Goal: Task Accomplishment & Management: Manage account settings

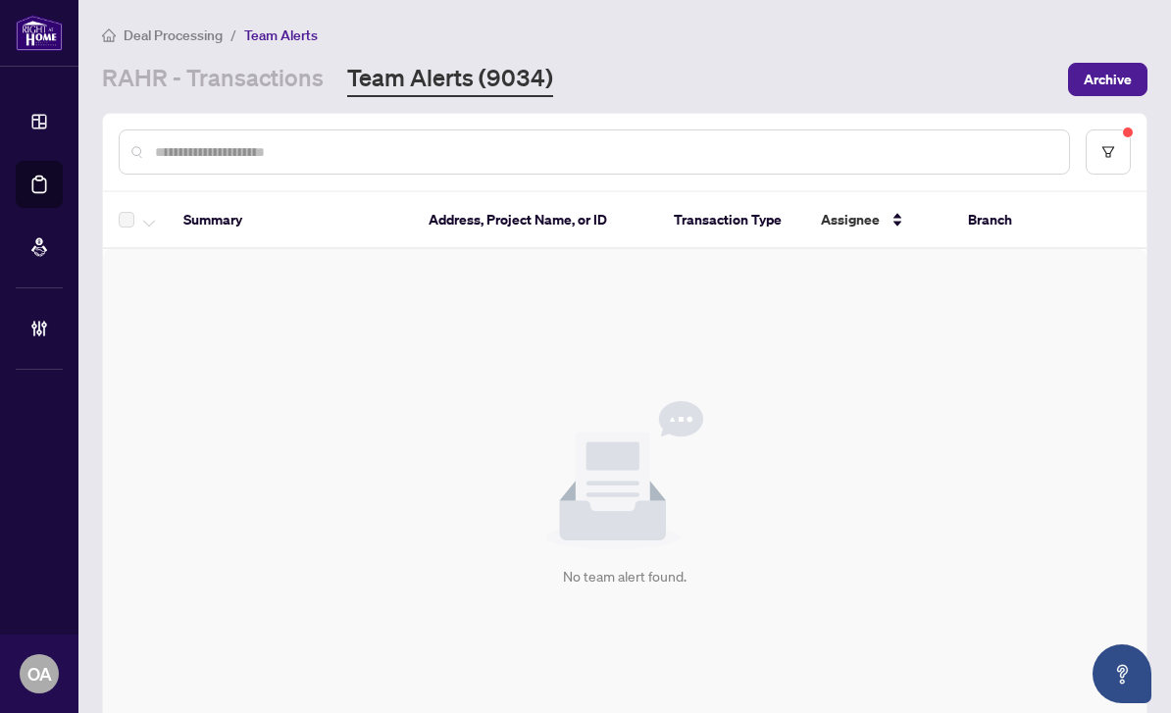
scroll to position [63, 0]
click at [1108, 129] on button "button" at bounding box center [1107, 151] width 45 height 45
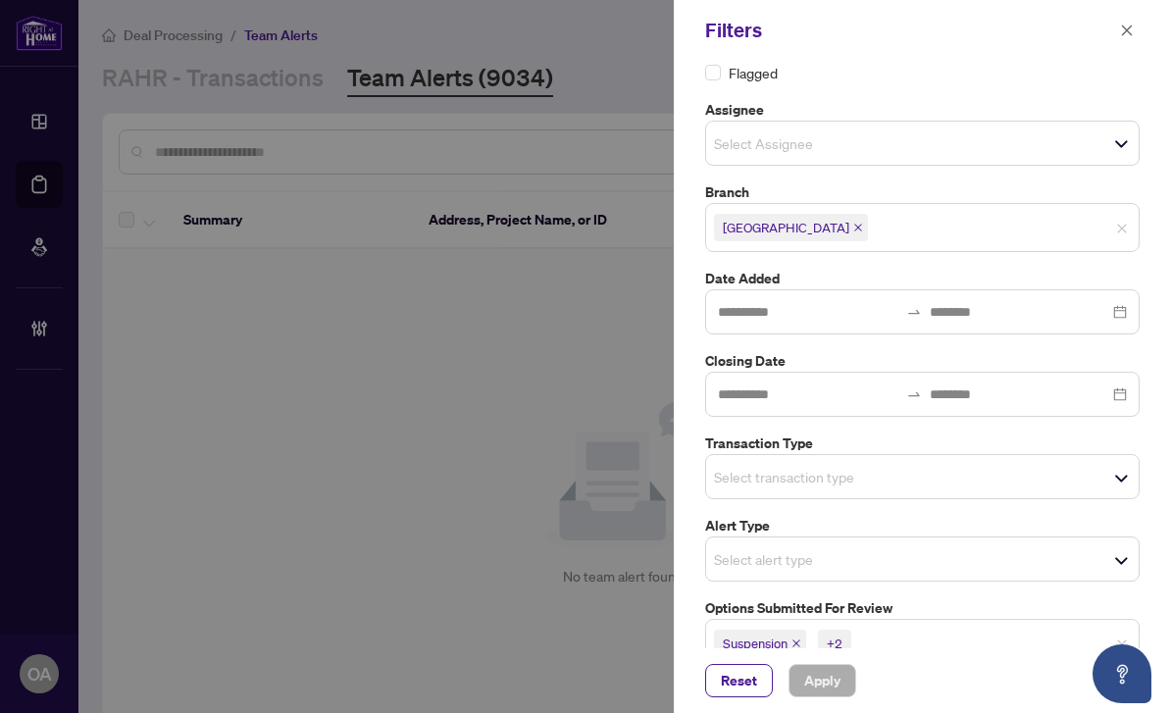
scroll to position [80, 0]
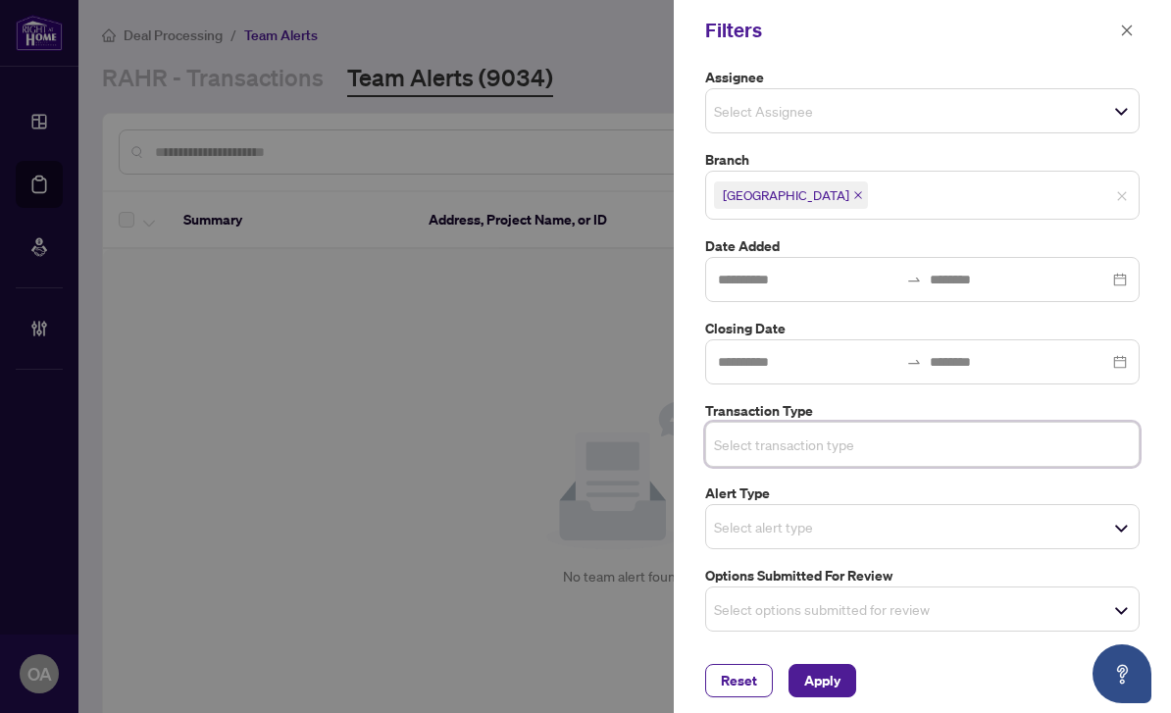
click at [807, 432] on input "search" at bounding box center [782, 444] width 137 height 24
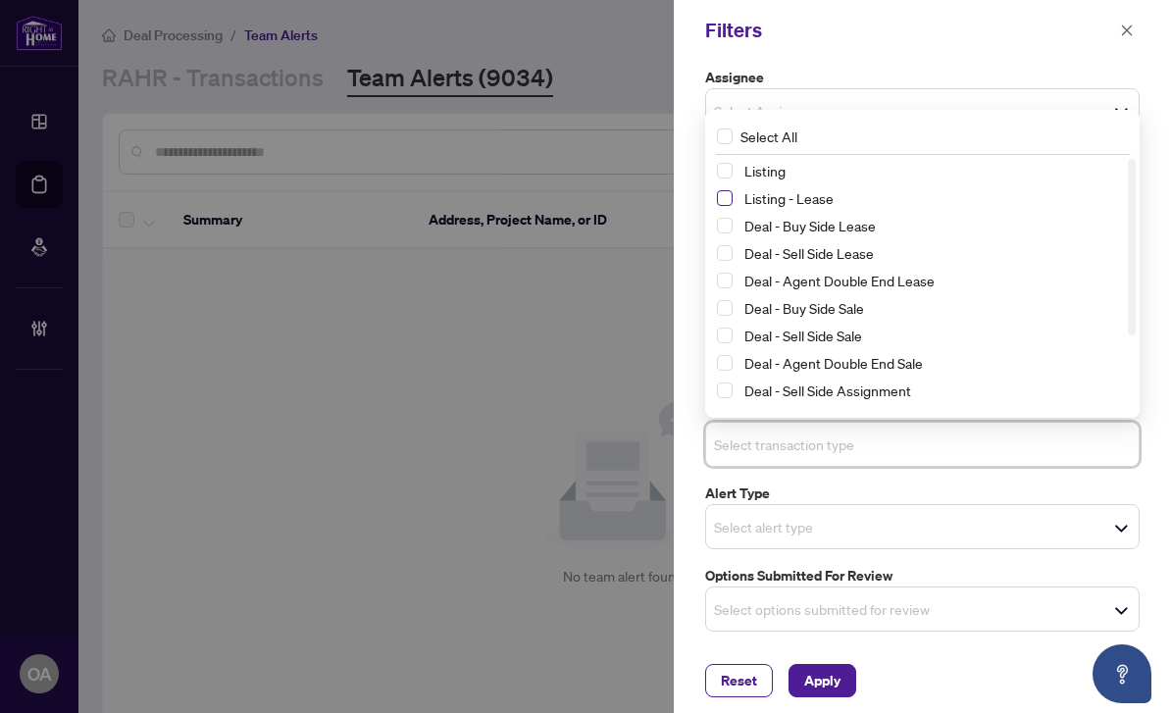
click at [723, 190] on span "Select Listing - Lease" at bounding box center [725, 198] width 16 height 16
click at [723, 168] on span "Select Listing" at bounding box center [725, 172] width 16 height 16
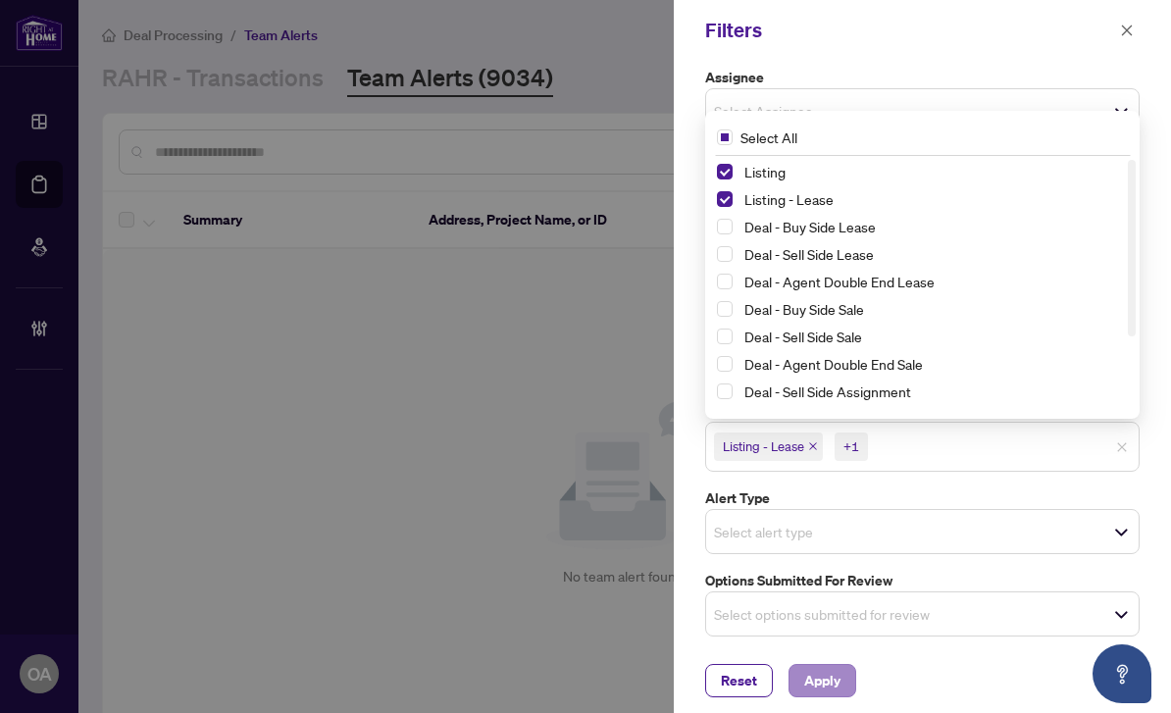
click at [822, 685] on span "Apply" at bounding box center [822, 680] width 36 height 31
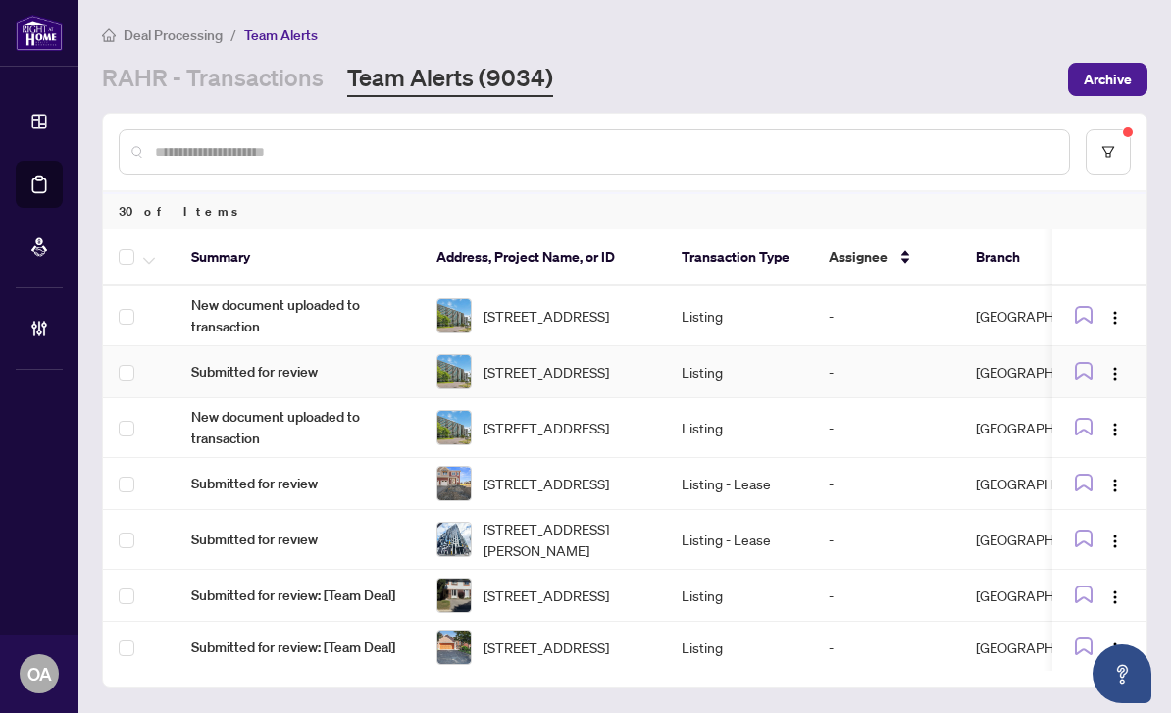
scroll to position [0, 0]
click at [1124, 300] on button "button" at bounding box center [1114, 315] width 31 height 31
click at [1096, 406] on span "Complete Item" at bounding box center [1069, 417] width 91 height 22
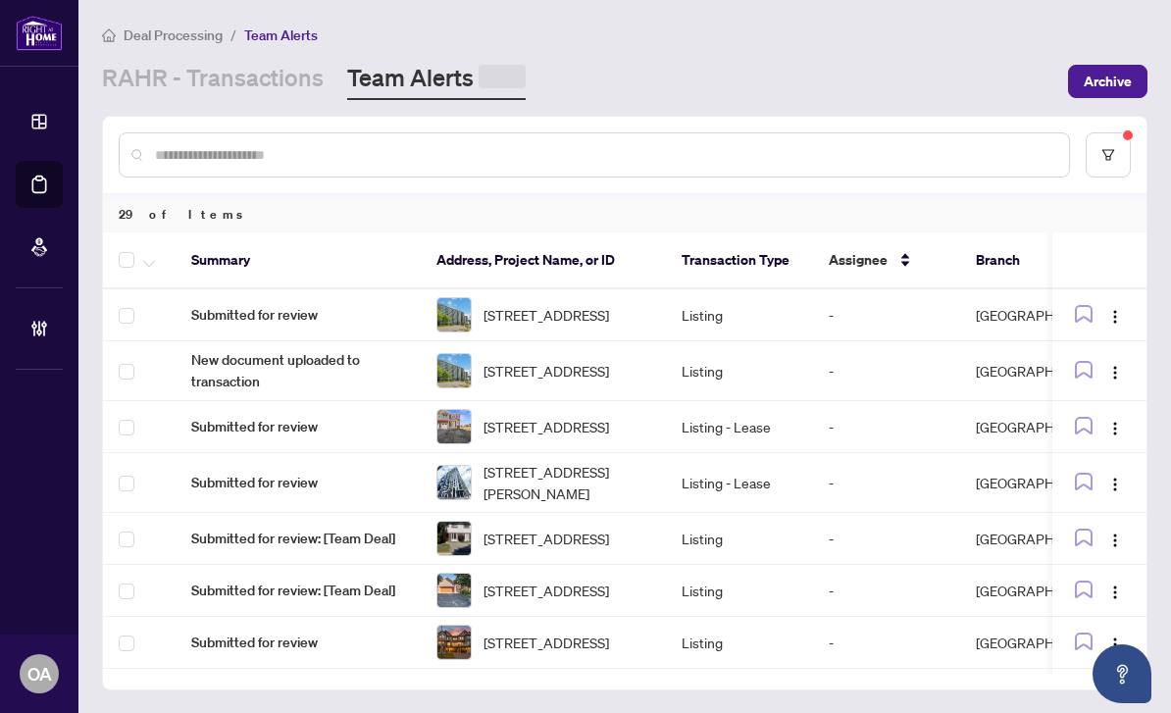
click at [1109, 309] on img "button" at bounding box center [1115, 317] width 16 height 16
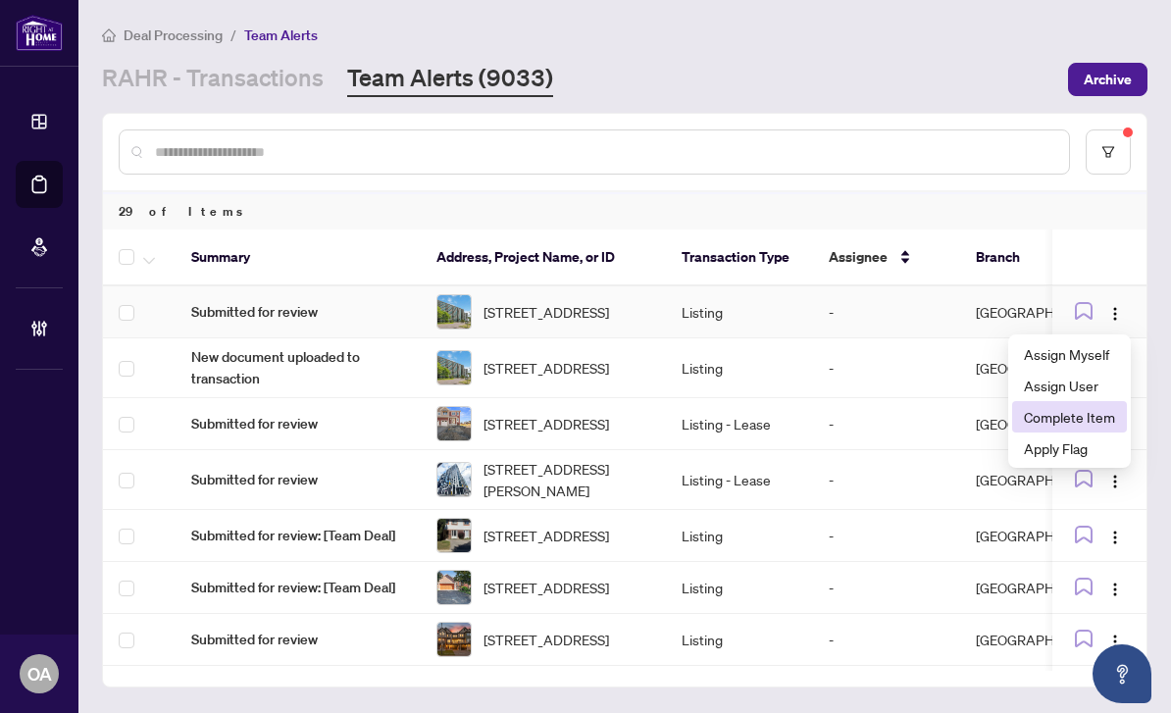
click at [1104, 406] on span "Complete Item" at bounding box center [1069, 417] width 91 height 22
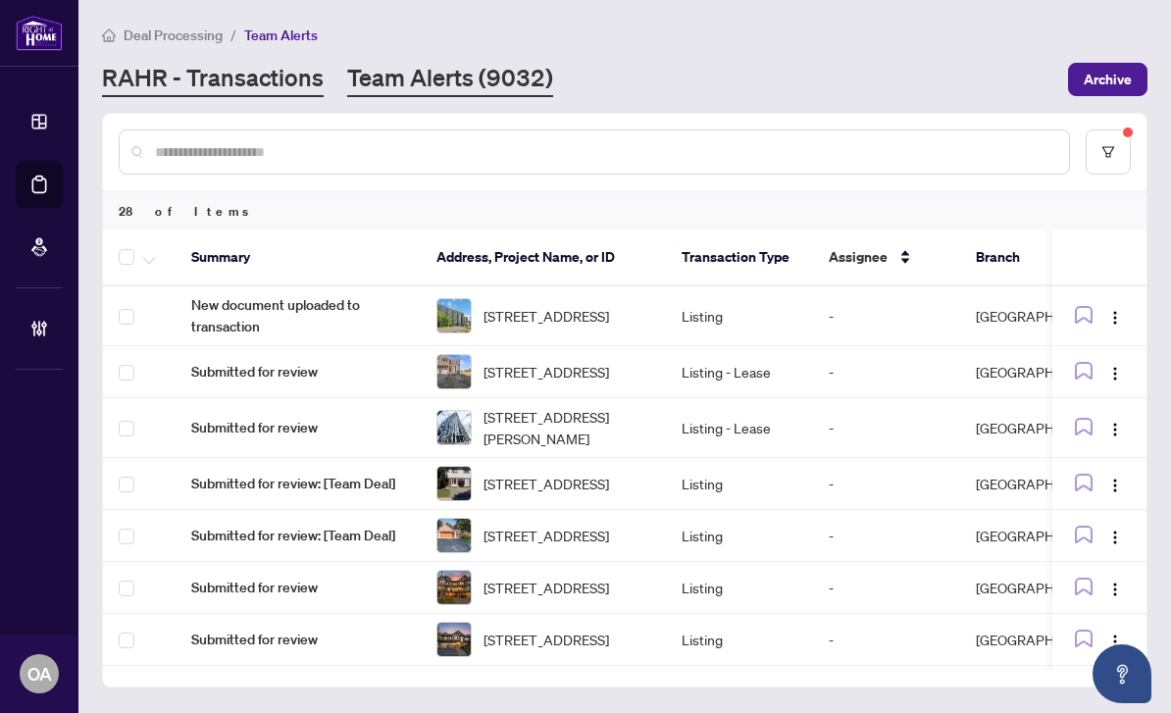
click at [287, 62] on link "RAHR - Transactions" at bounding box center [213, 79] width 222 height 35
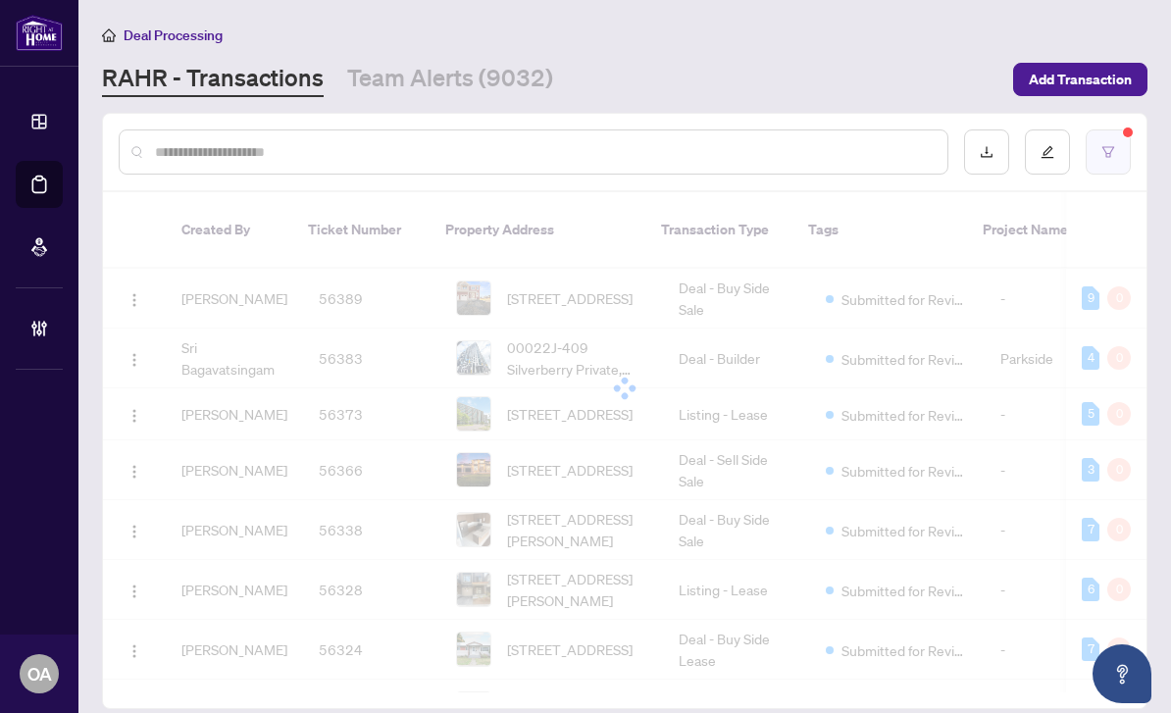
click at [1106, 145] on icon "filter" at bounding box center [1108, 152] width 14 height 14
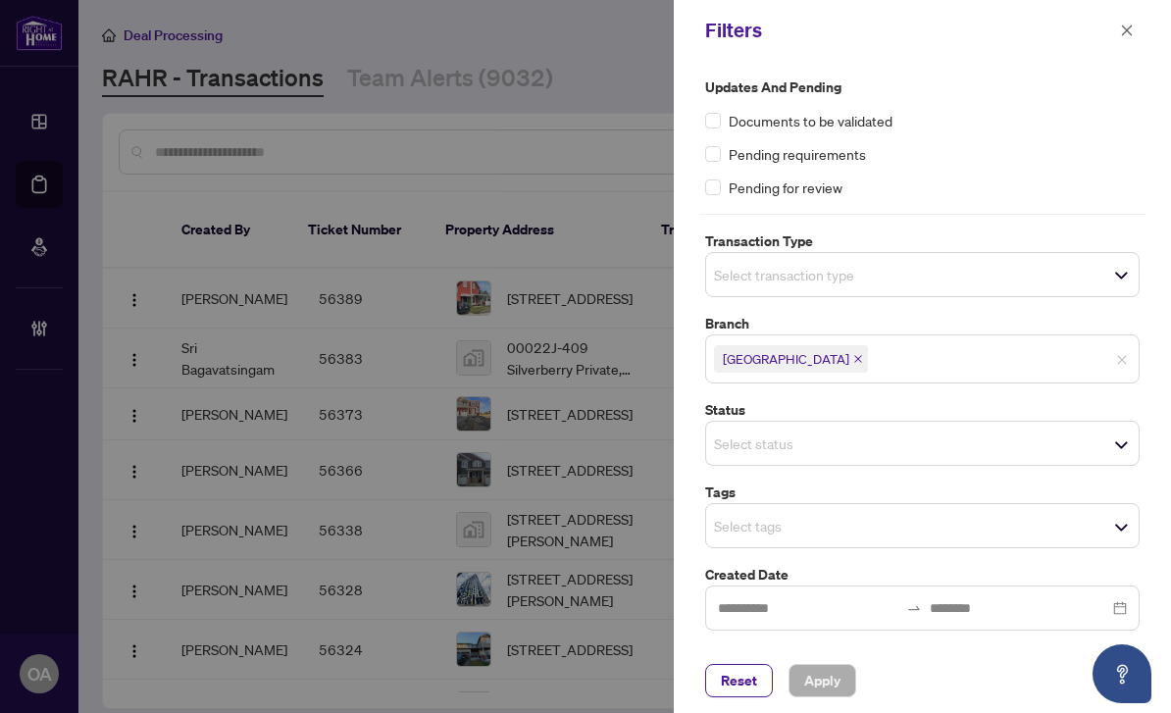
click at [884, 439] on span "Select status" at bounding box center [922, 442] width 432 height 27
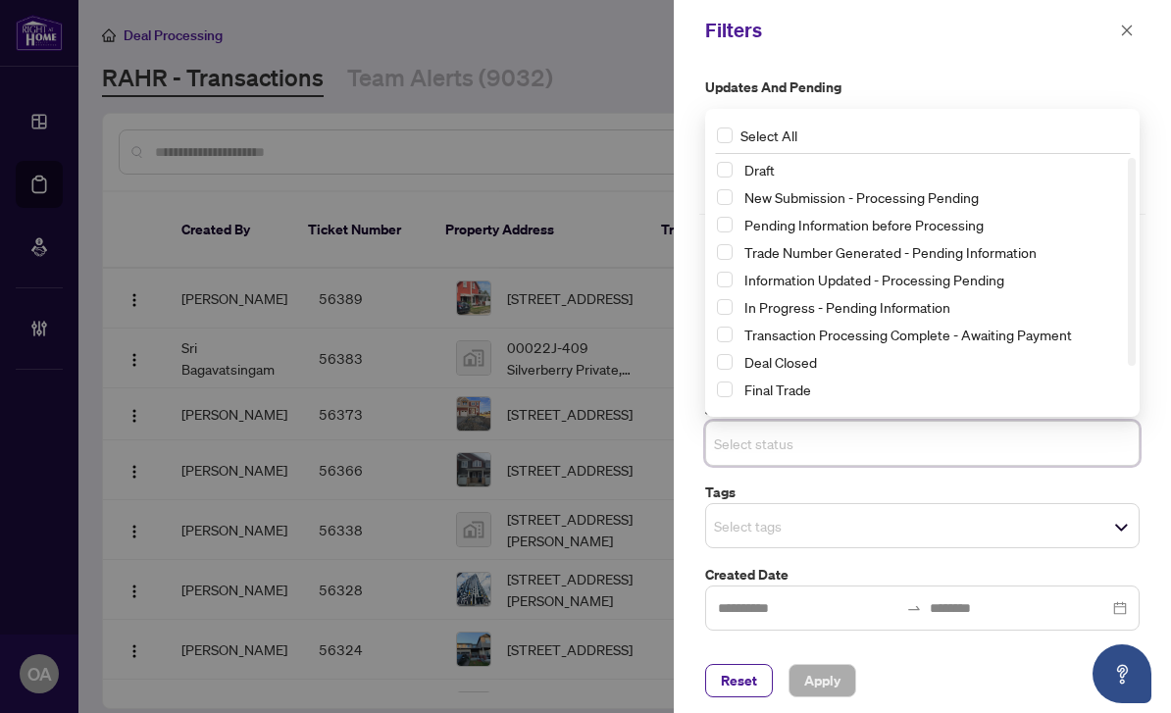
click at [898, 65] on div "Updates and Pending Documents to be validated Pending requirements Pending for …" at bounding box center [922, 354] width 497 height 587
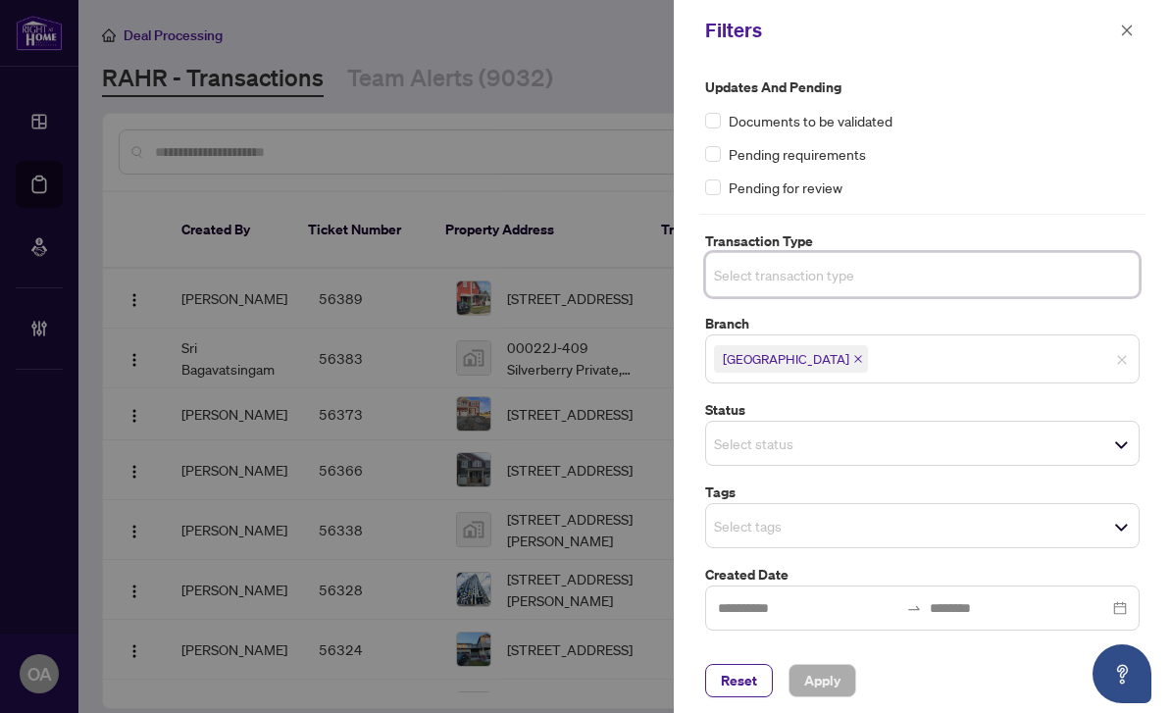
click at [770, 274] on input "search" at bounding box center [782, 275] width 137 height 24
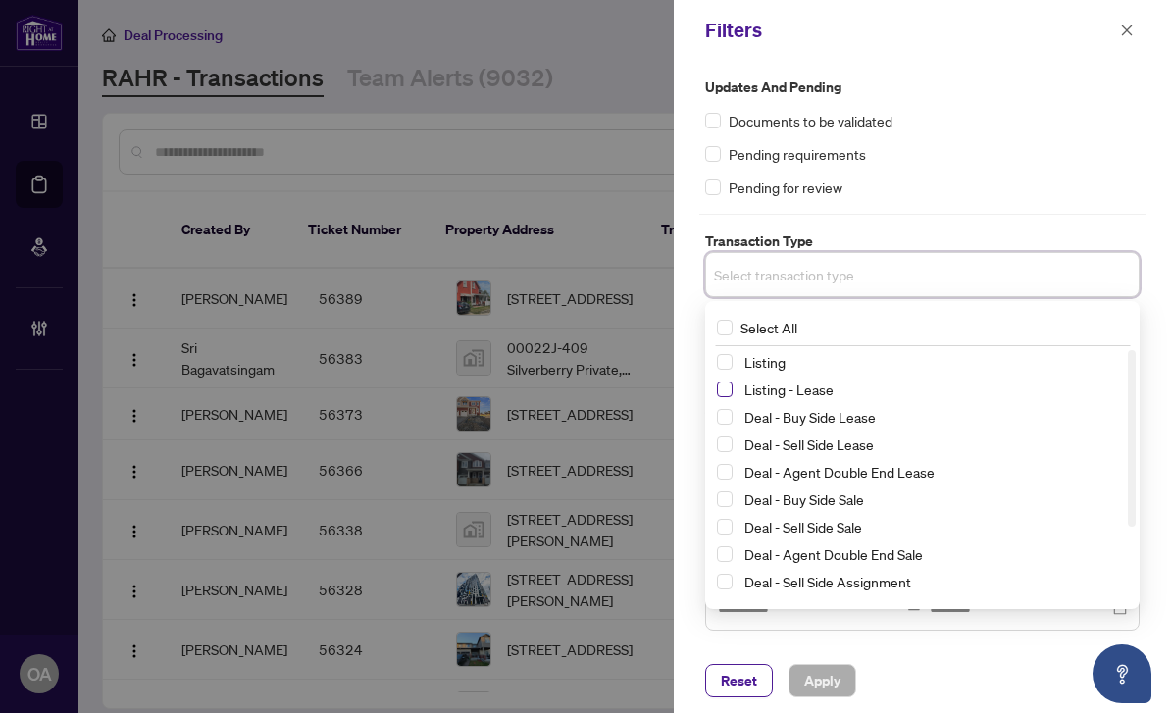
click at [723, 386] on span "Select Listing - Lease" at bounding box center [725, 389] width 16 height 16
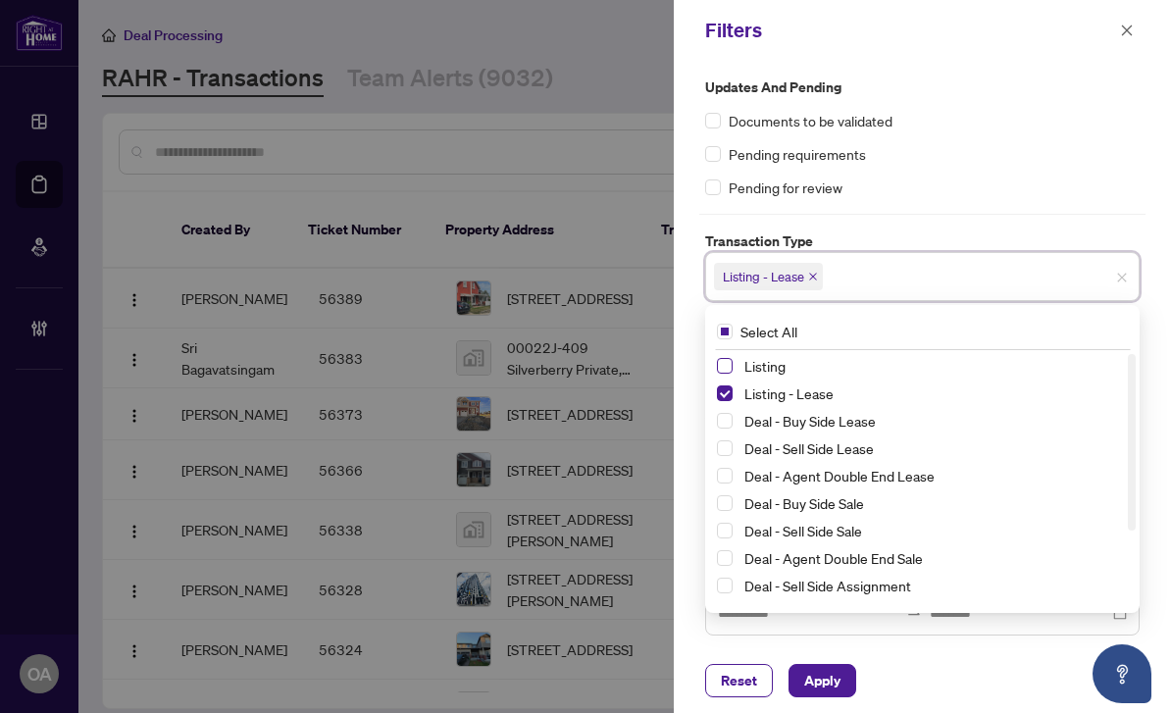
click at [723, 365] on span "Select Listing" at bounding box center [725, 366] width 16 height 16
click at [893, 165] on div "Updates and Pending Documents to be validated Pending requirements Pending for …" at bounding box center [922, 137] width 434 height 122
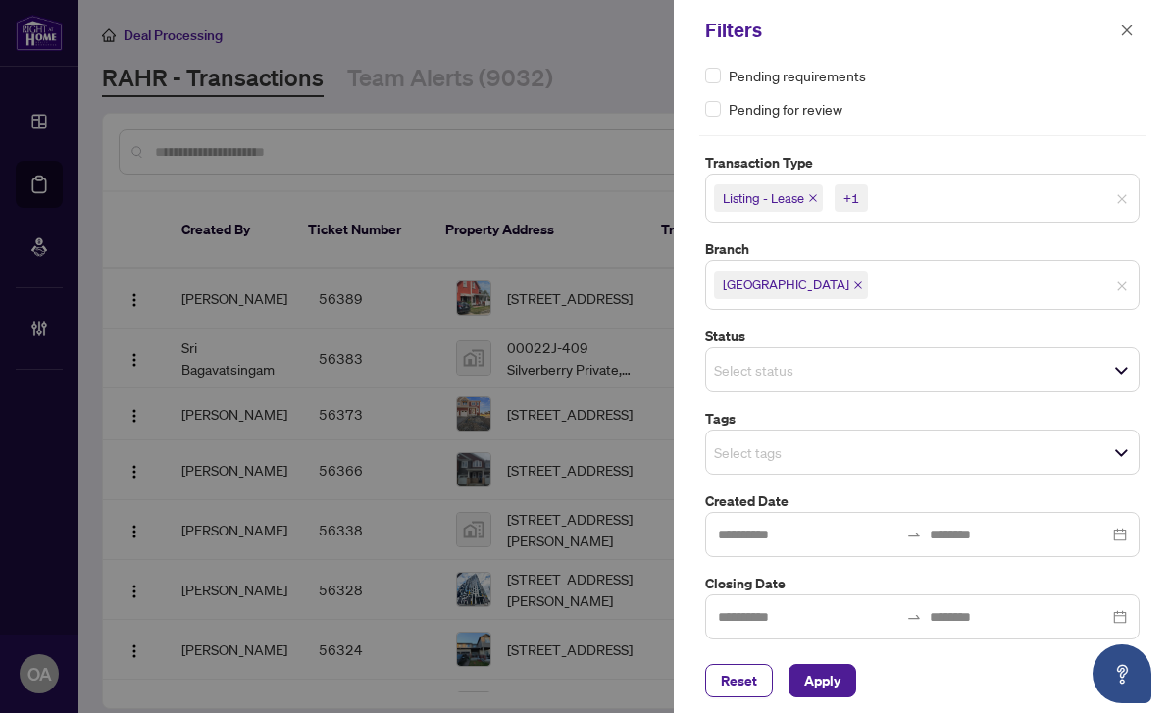
scroll to position [77, 0]
click at [794, 441] on input "search" at bounding box center [782, 453] width 137 height 24
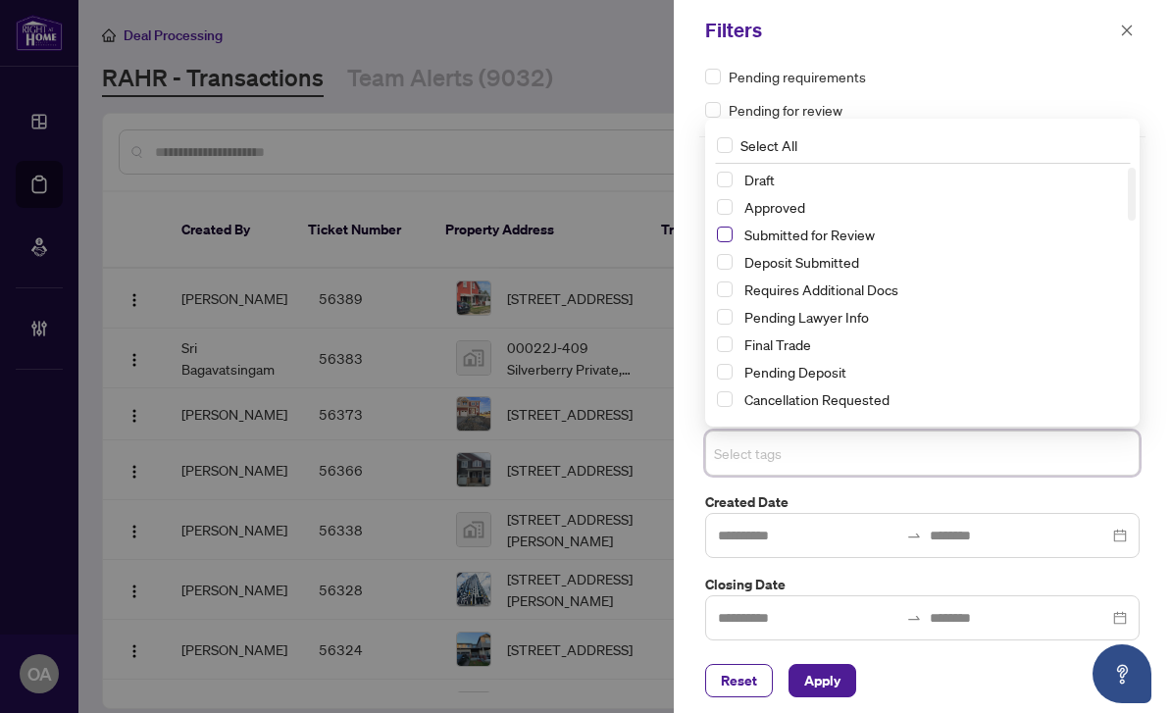
click at [725, 232] on span "Select Submitted for Review" at bounding box center [725, 234] width 16 height 16
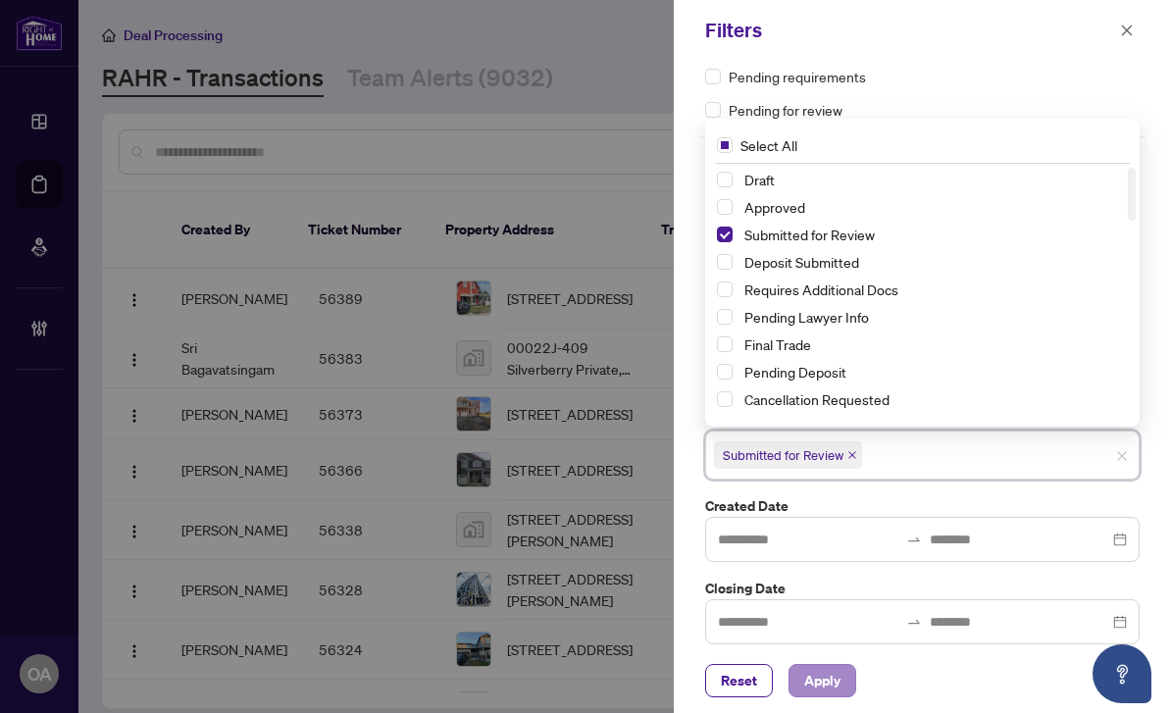
click at [842, 678] on button "Apply" at bounding box center [822, 680] width 68 height 33
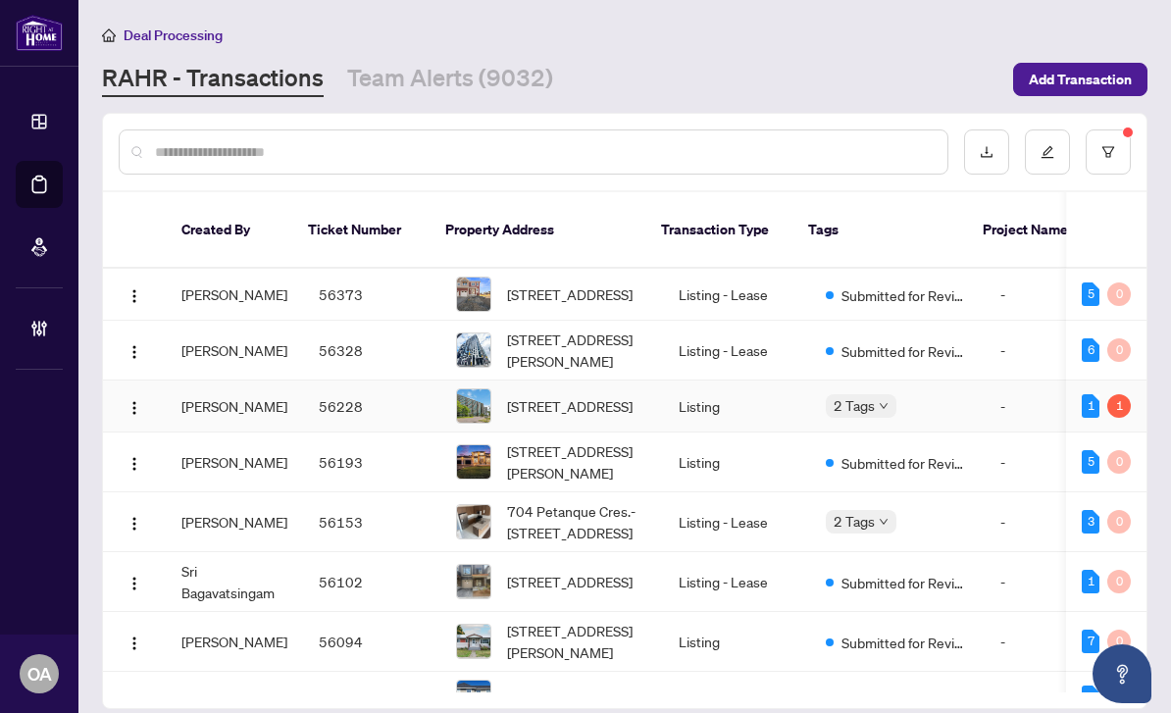
scroll to position [0, 0]
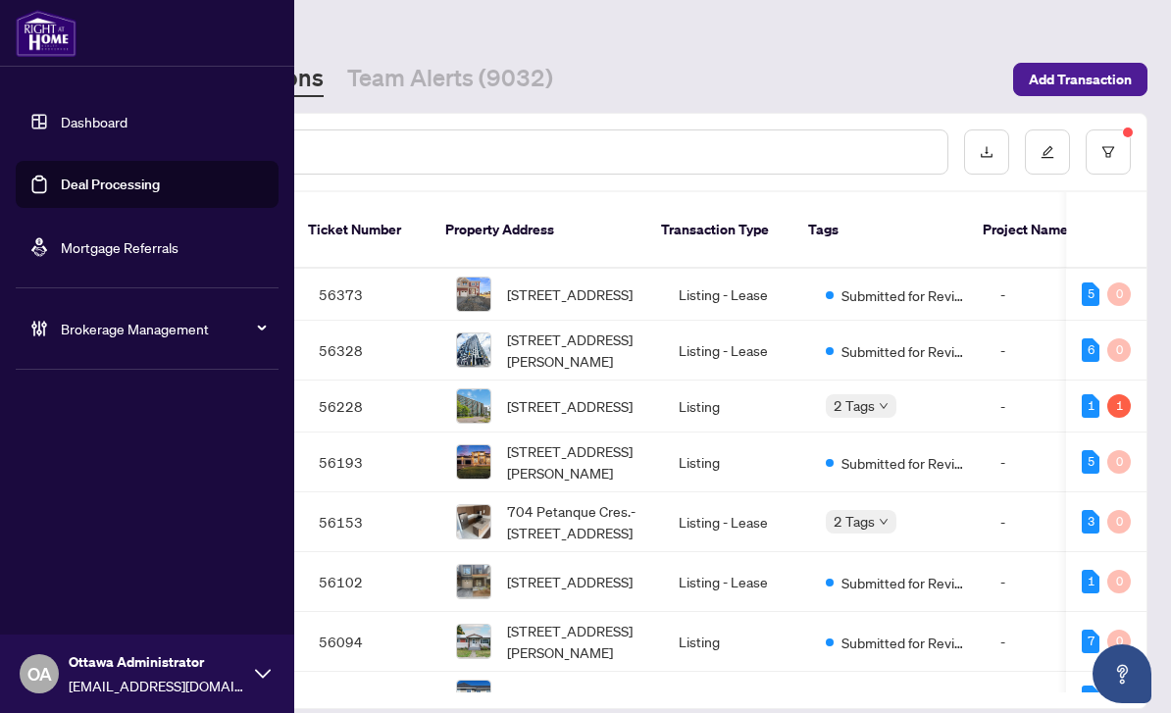
click at [61, 176] on link "Deal Processing" at bounding box center [110, 185] width 99 height 18
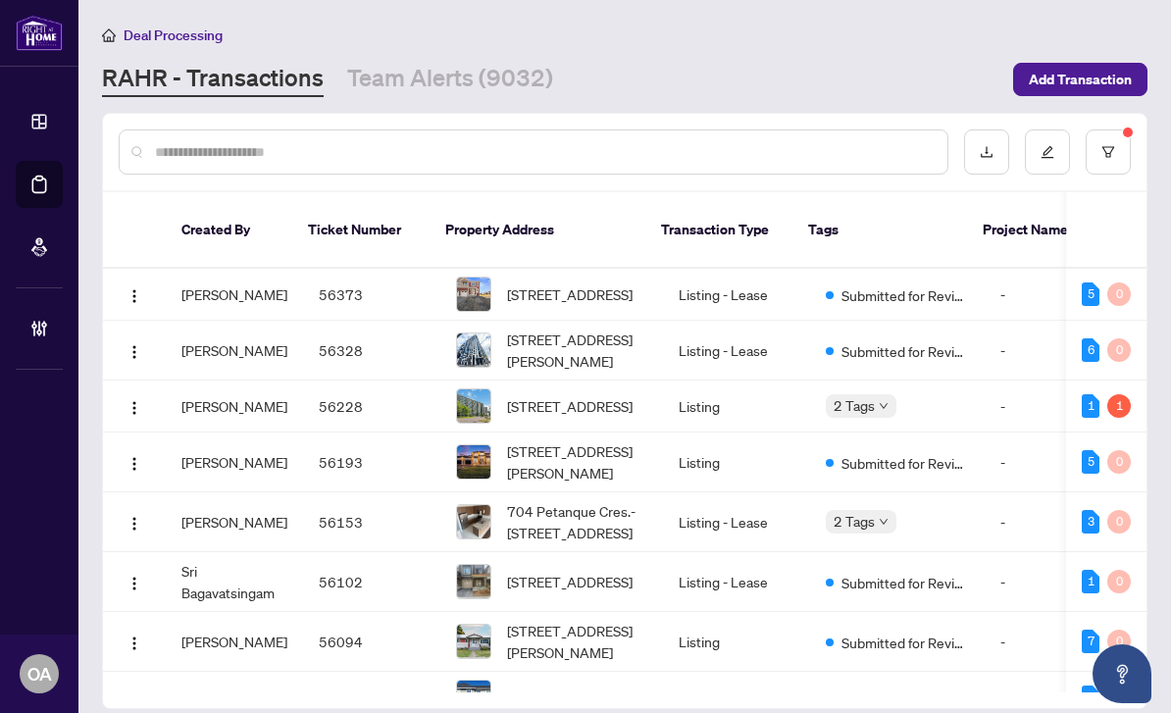
drag, startPoint x: 352, startPoint y: 94, endPoint x: 524, endPoint y: 58, distance: 175.4
click at [352, 141] on input "text" at bounding box center [543, 152] width 777 height 22
click at [1109, 145] on icon "filter" at bounding box center [1108, 152] width 14 height 14
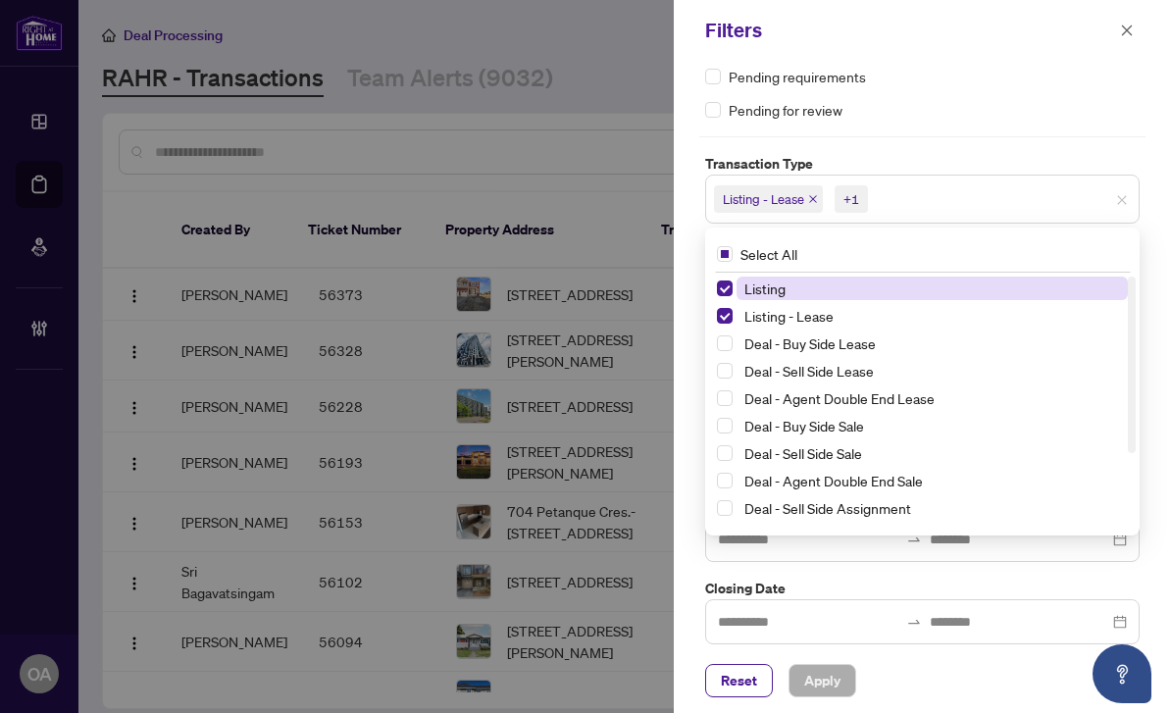
click at [1115, 199] on span "Listing - Lease +1" at bounding box center [922, 198] width 432 height 31
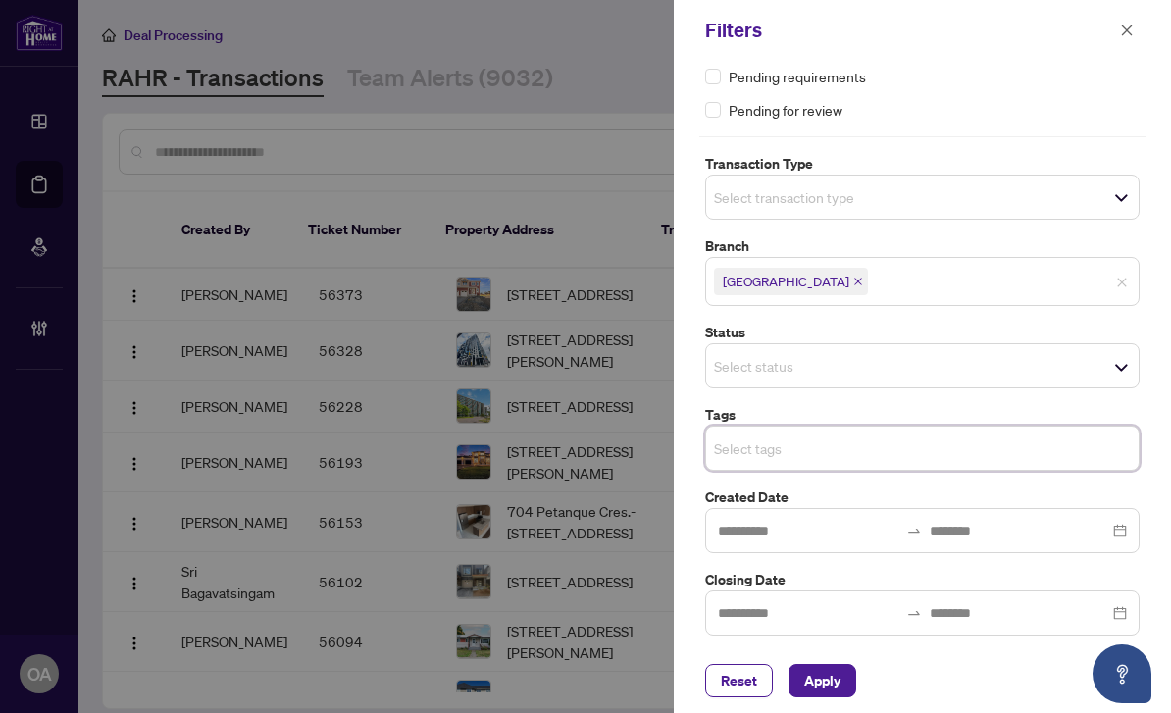
scroll to position [74, 0]
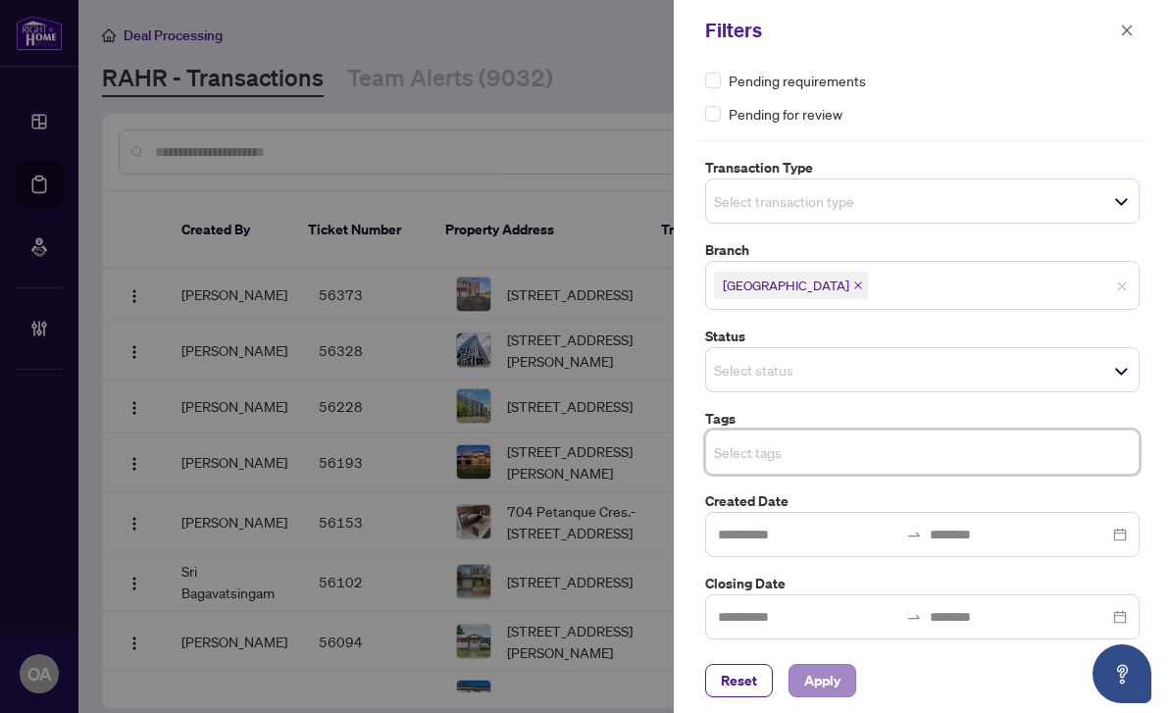
click at [825, 679] on span "Apply" at bounding box center [822, 680] width 36 height 31
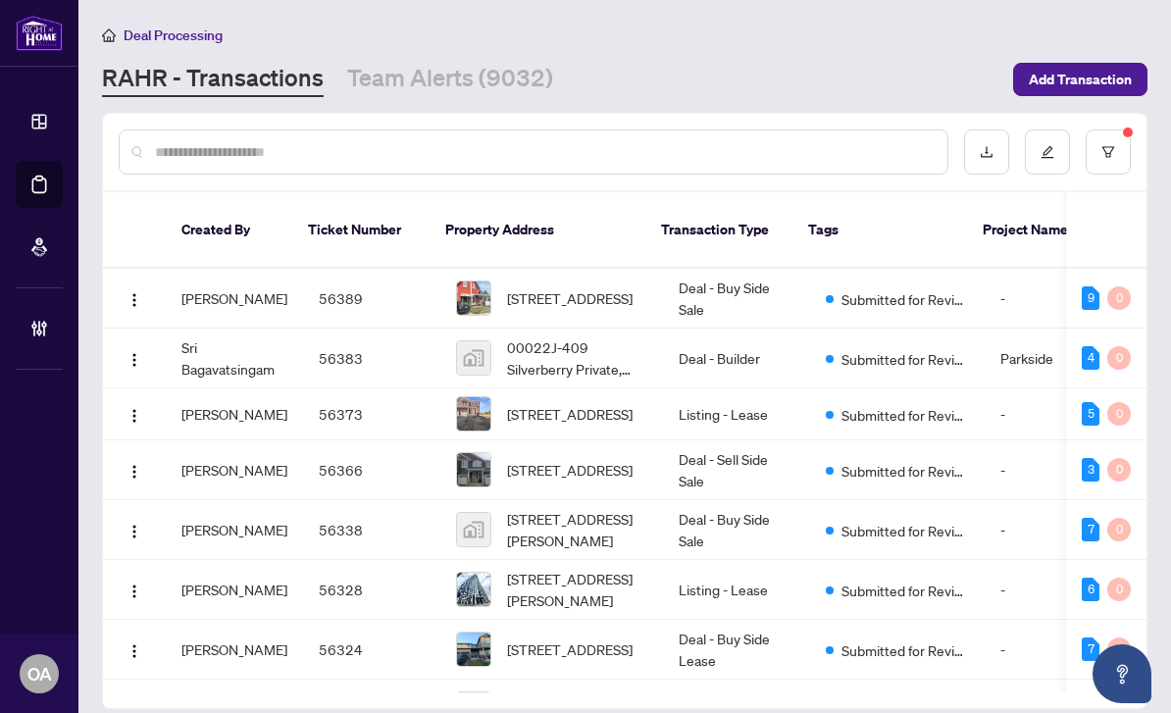
click at [324, 141] on input "text" at bounding box center [543, 152] width 777 height 22
type input "**********"
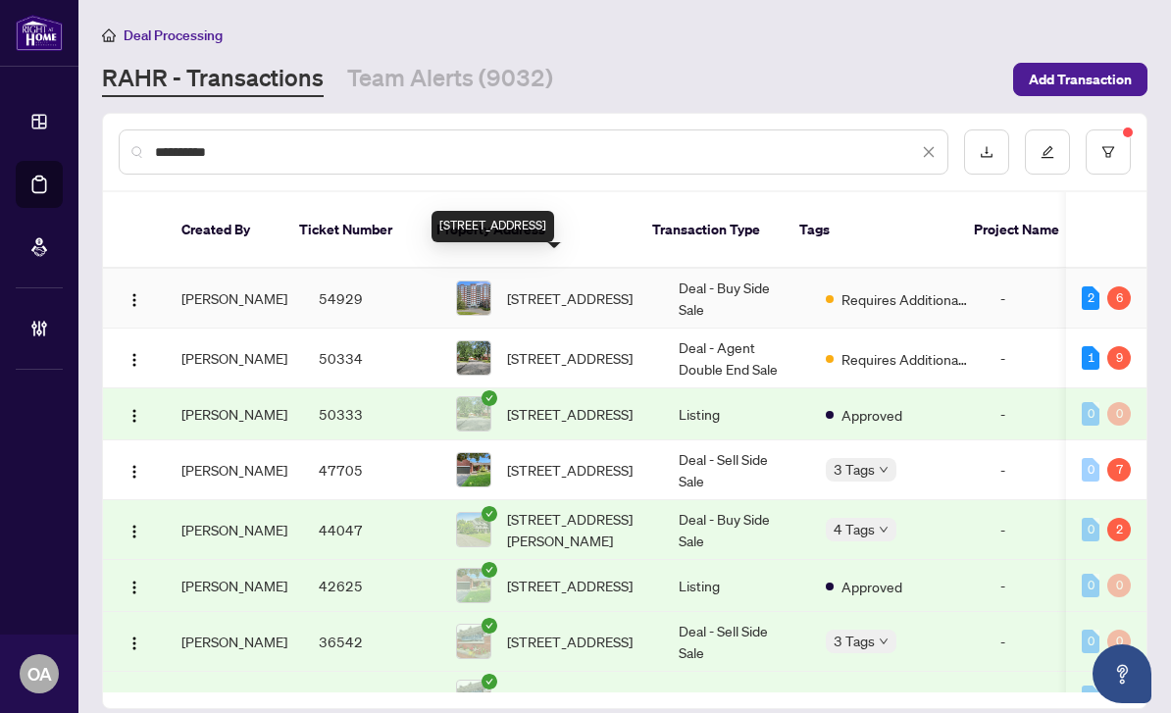
click at [553, 287] on span "608-136 Darlington Private, Ottawa, Ontario K1V 0X6, Canada" at bounding box center [570, 298] width 126 height 22
click at [573, 287] on span "608-136 Darlington Private, Ottawa, Ontario K1V 0X6, Canada" at bounding box center [570, 298] width 126 height 22
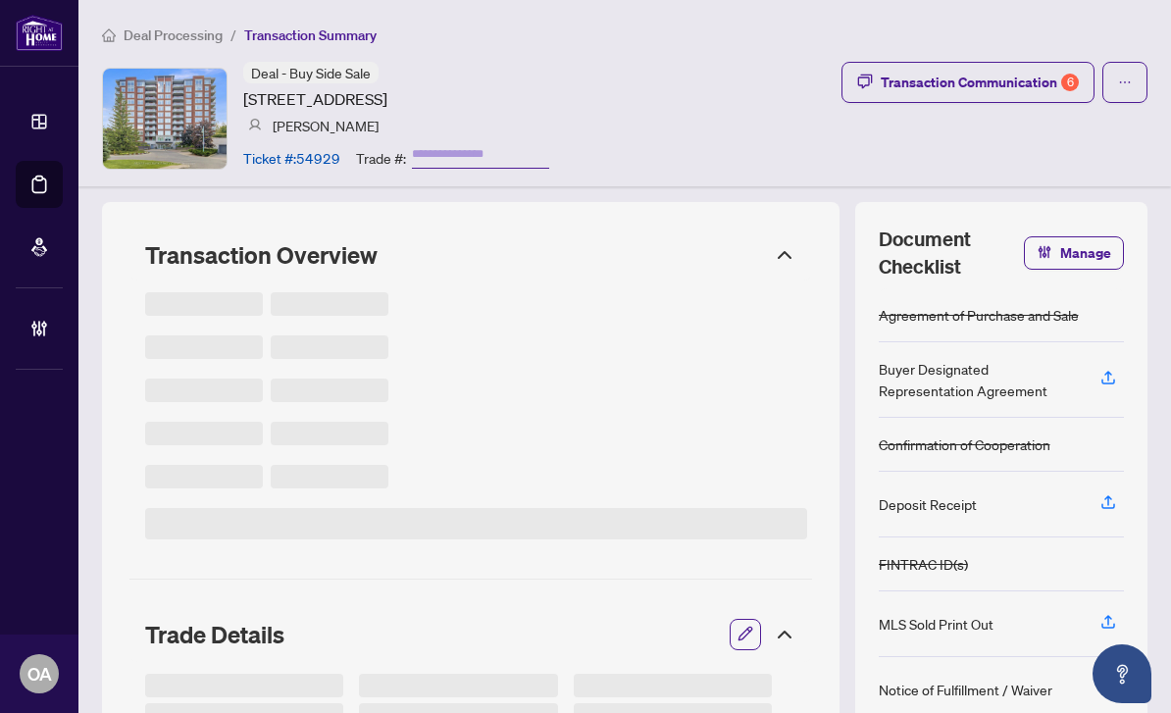
type input "*******"
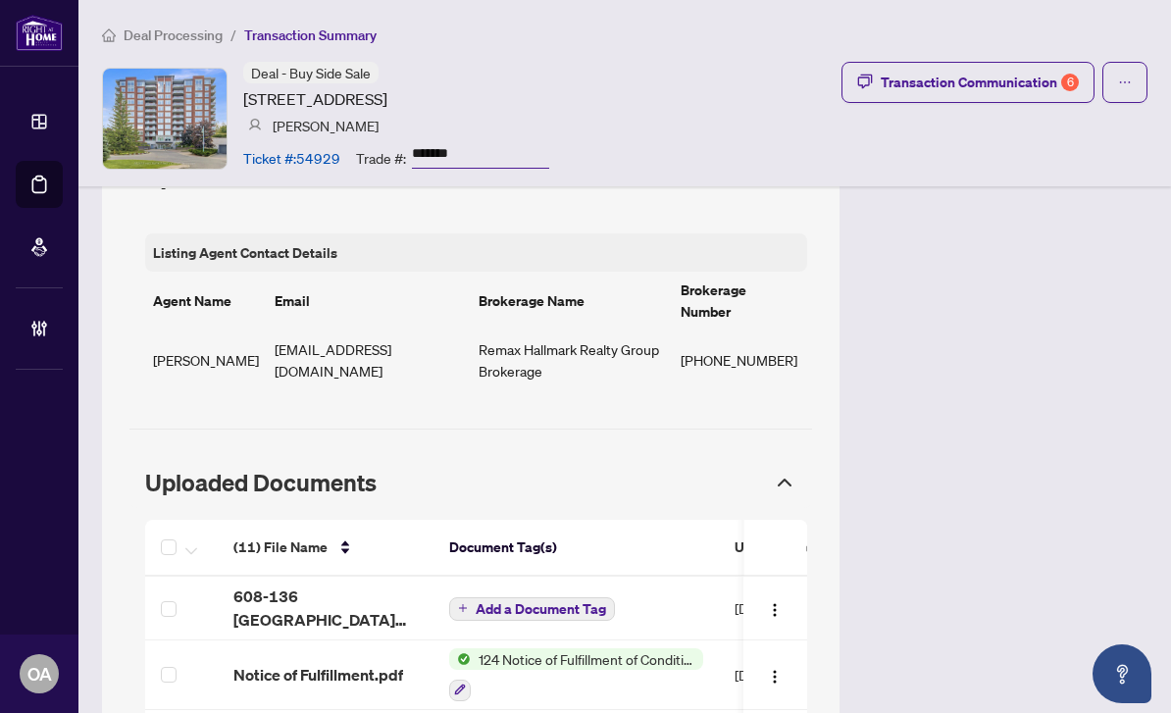
scroll to position [1690, 0]
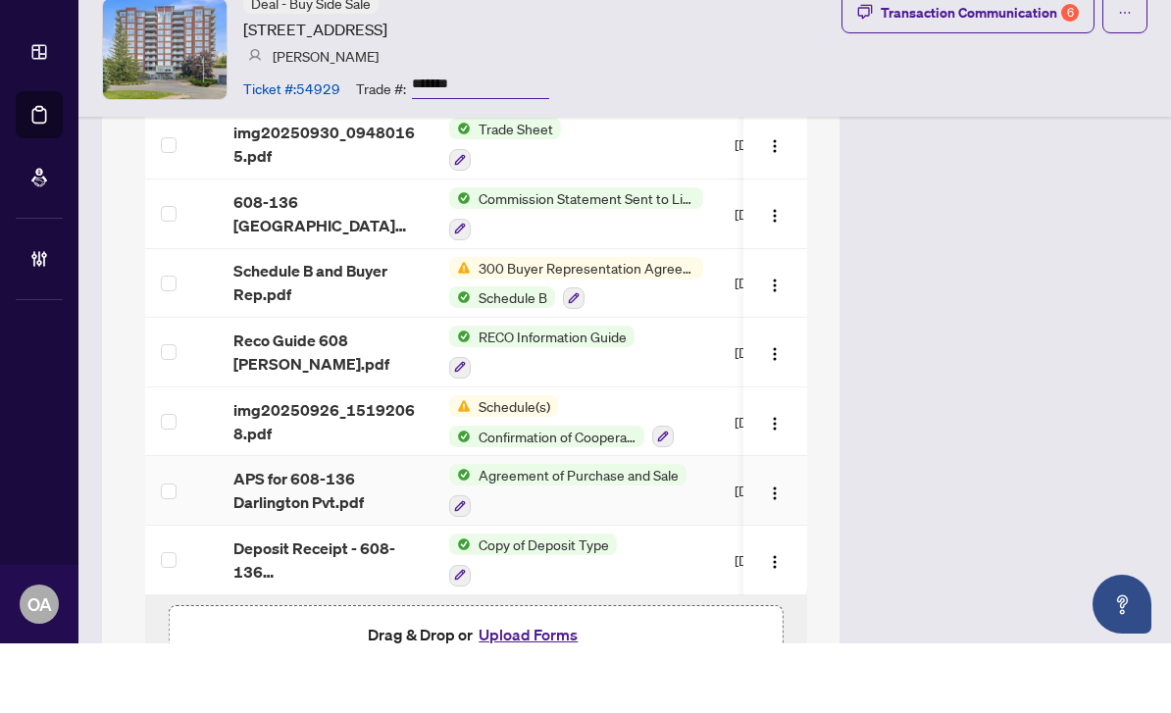
scroll to position [2121, 0]
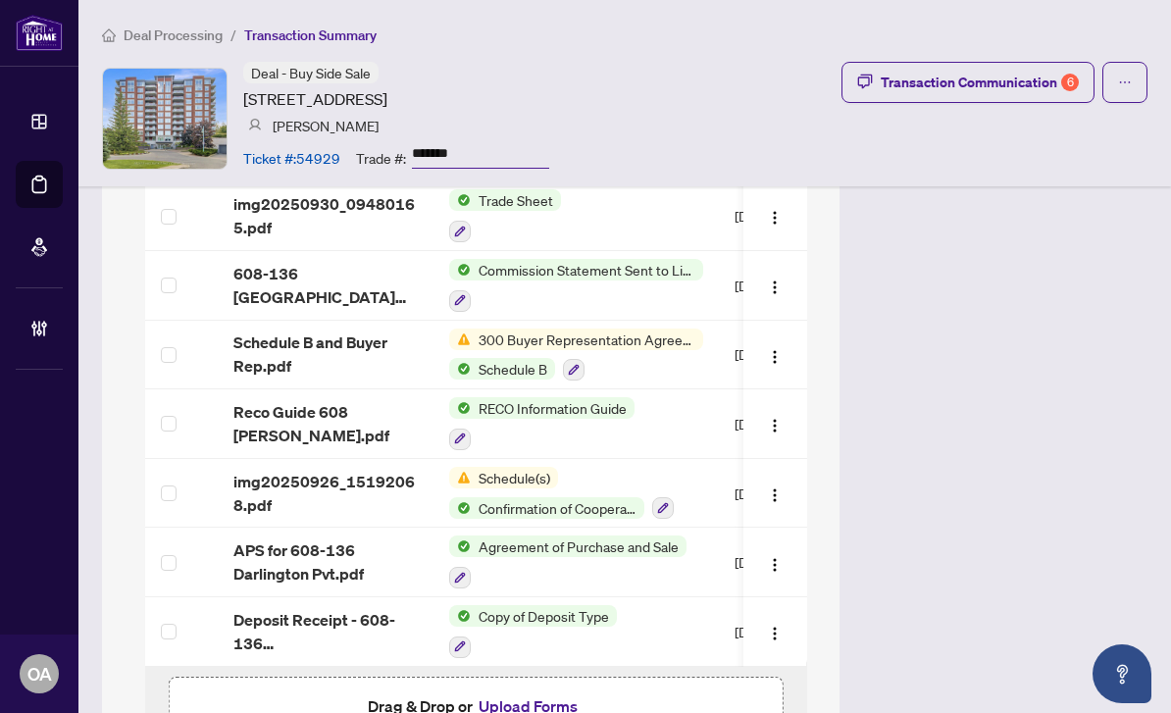
click at [537, 693] on button "Upload Forms" at bounding box center [528, 705] width 111 height 25
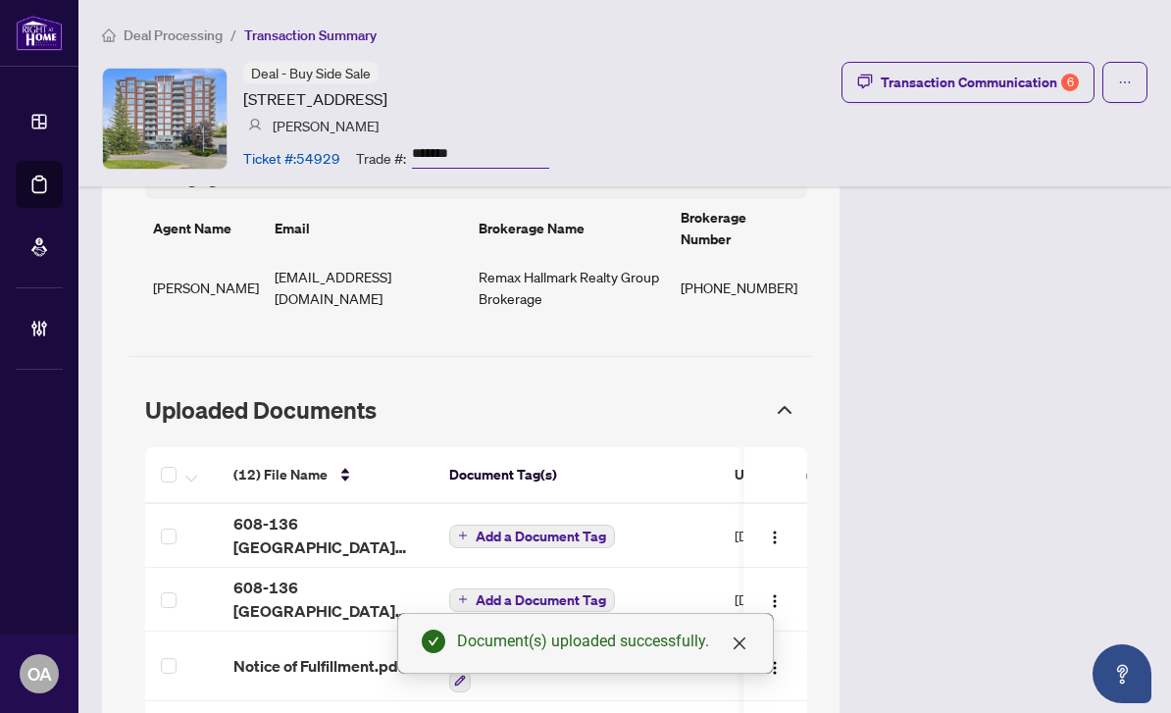
scroll to position [1655, 0]
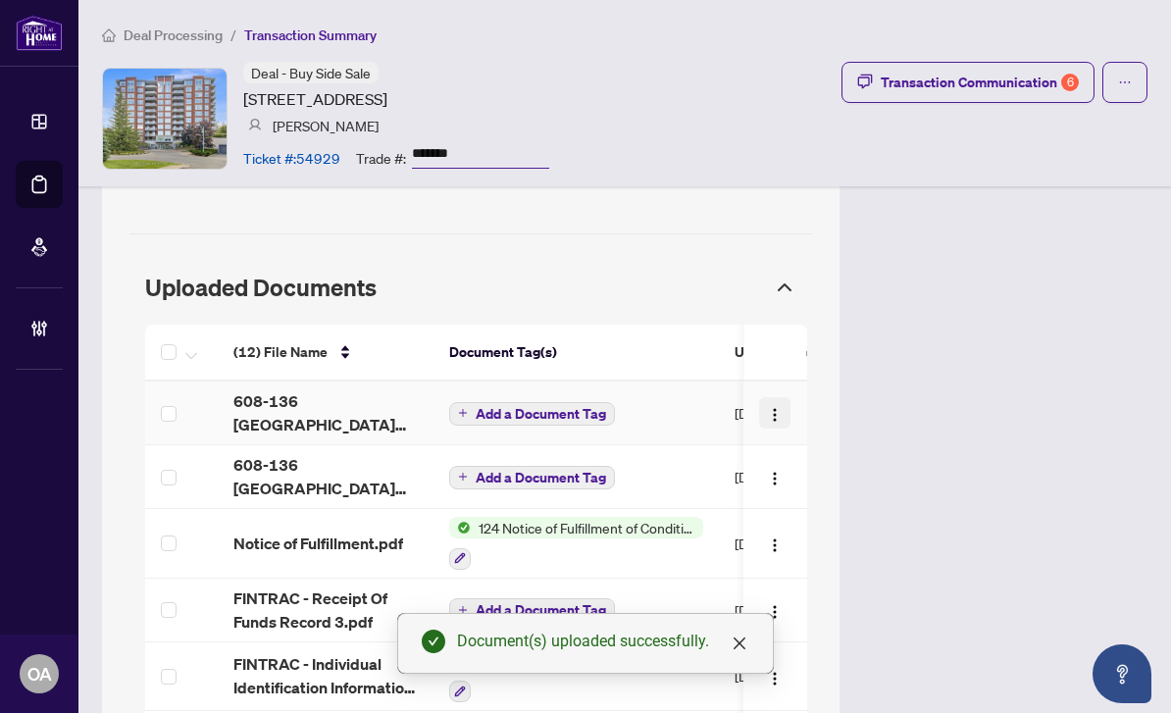
click at [776, 407] on img "button" at bounding box center [776, 415] width 16 height 16
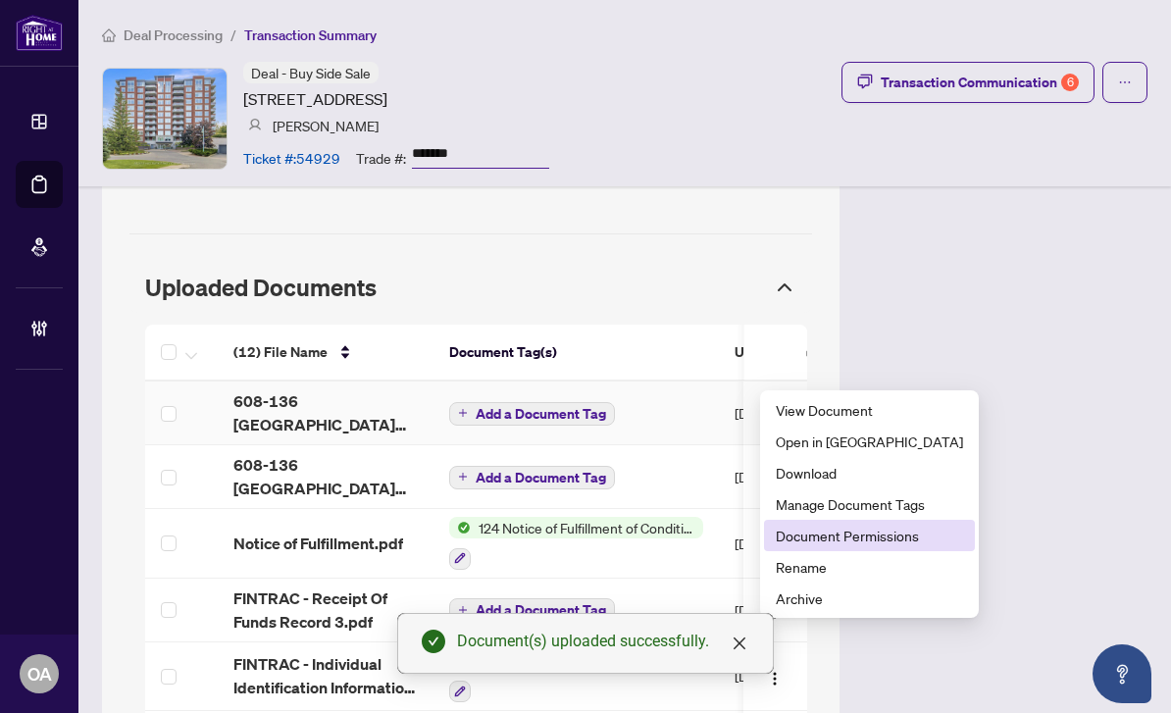
click at [843, 535] on span "Document Permissions" at bounding box center [869, 536] width 187 height 22
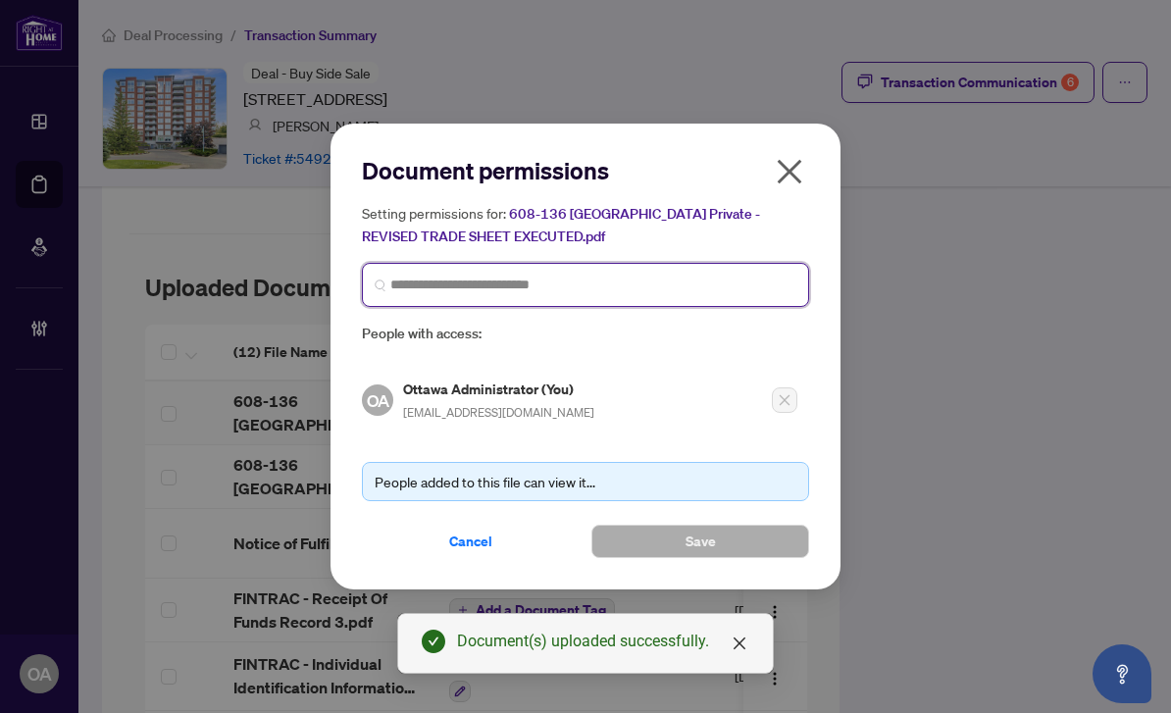
click at [696, 280] on input "search" at bounding box center [593, 285] width 406 height 21
type input "**********"
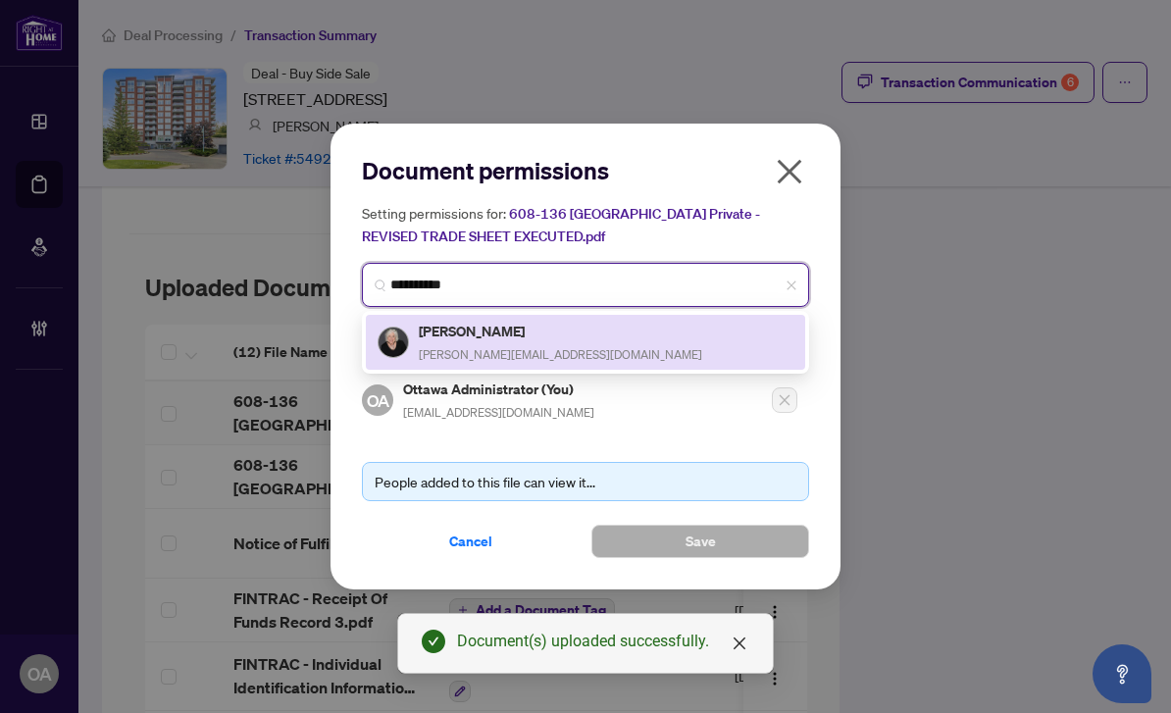
click at [495, 336] on h5 "[PERSON_NAME]" at bounding box center [560, 331] width 283 height 23
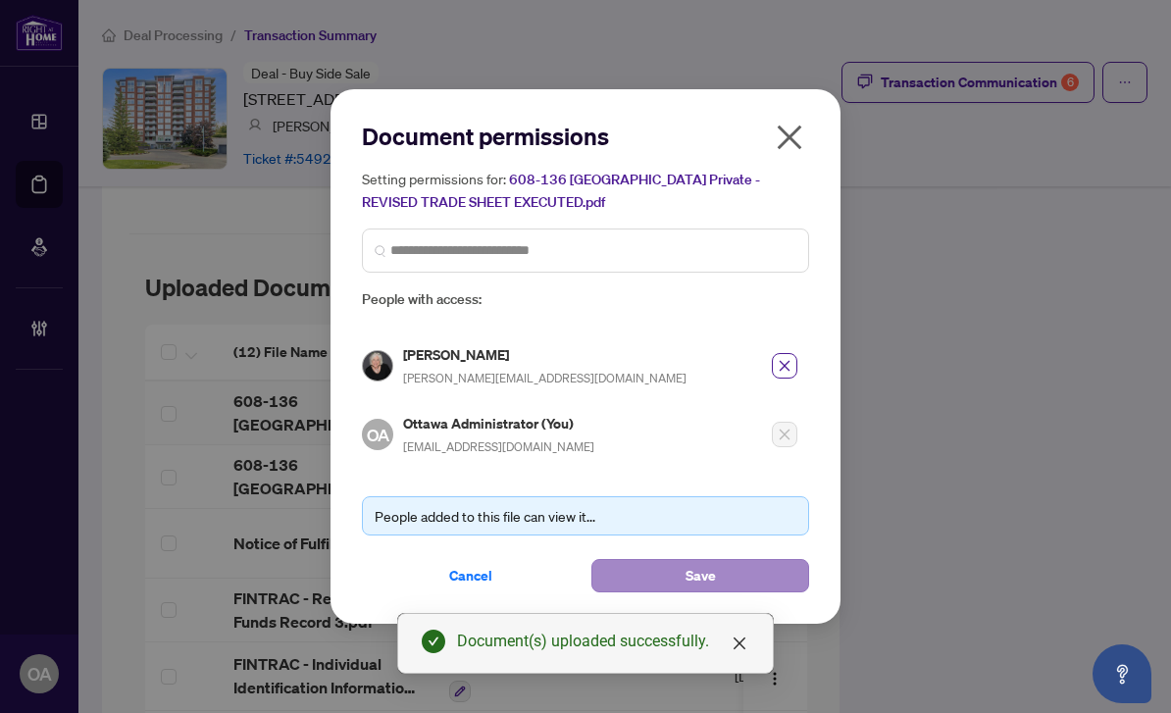
click at [698, 569] on span "Save" at bounding box center [700, 575] width 30 height 31
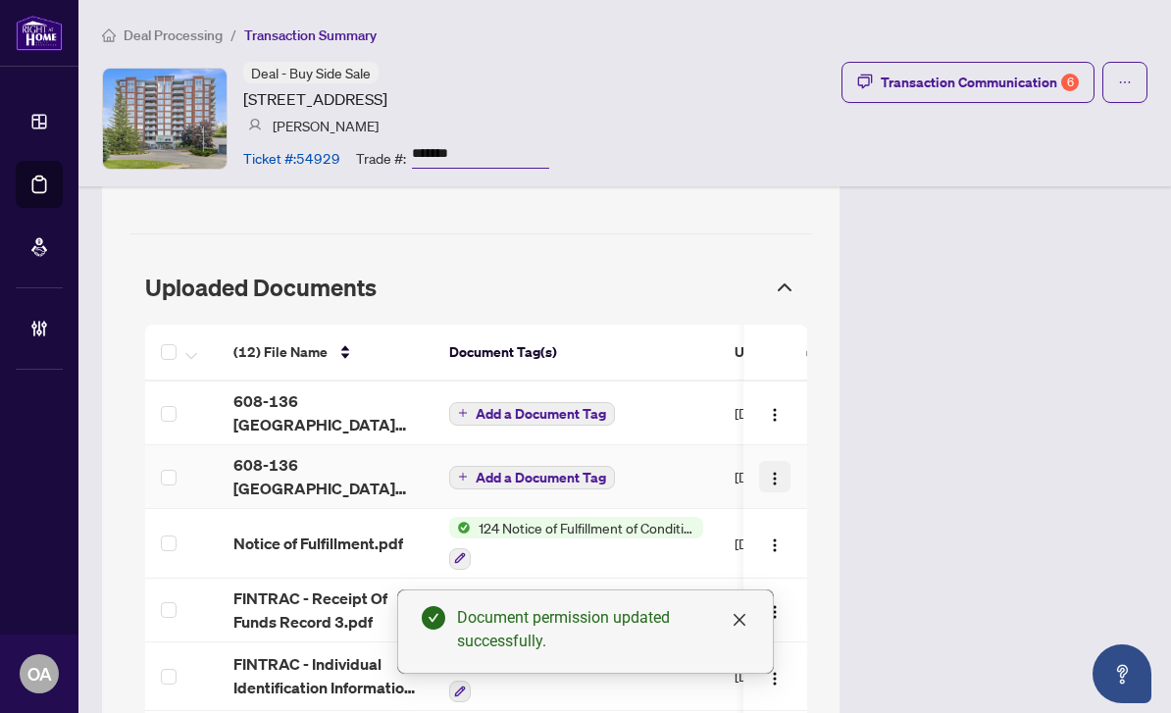
click at [772, 471] on img "button" at bounding box center [776, 479] width 16 height 16
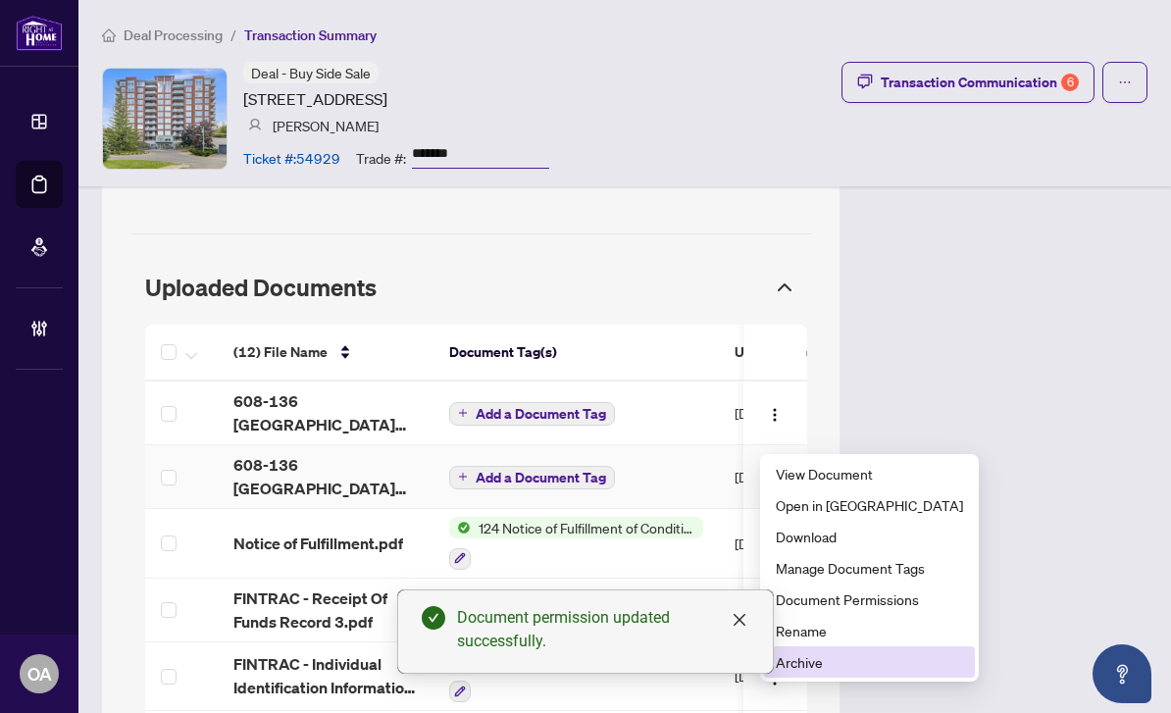
click at [829, 658] on span "Archive" at bounding box center [869, 662] width 187 height 22
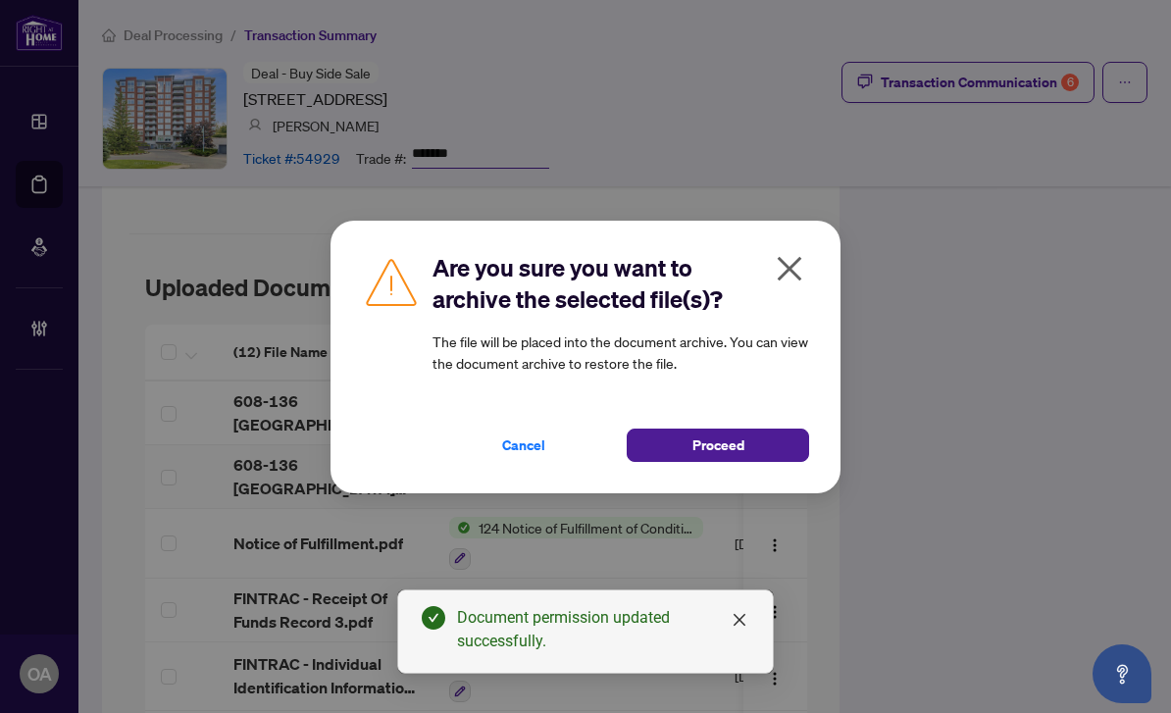
click at [707, 465] on div "Are you sure you want to archive the selected file(s)? The file will be placed …" at bounding box center [585, 357] width 510 height 273
click at [724, 449] on span "Proceed" at bounding box center [718, 444] width 52 height 31
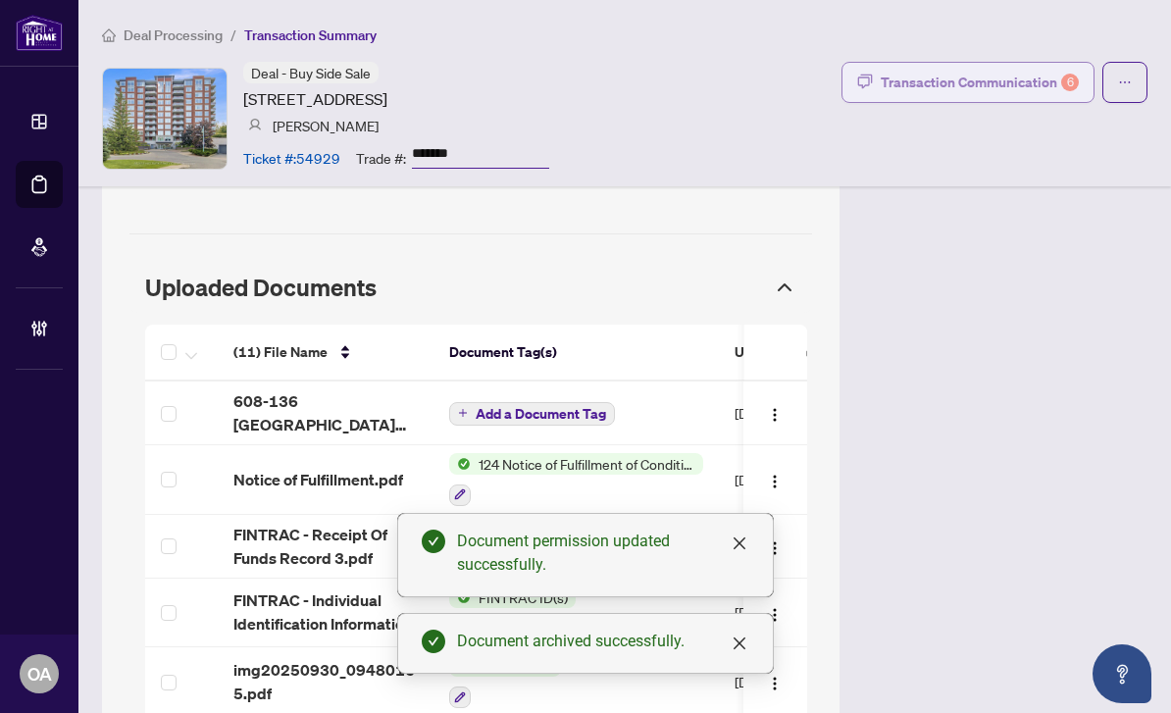
click at [1035, 84] on div "Transaction Communication 6" at bounding box center [979, 82] width 198 height 31
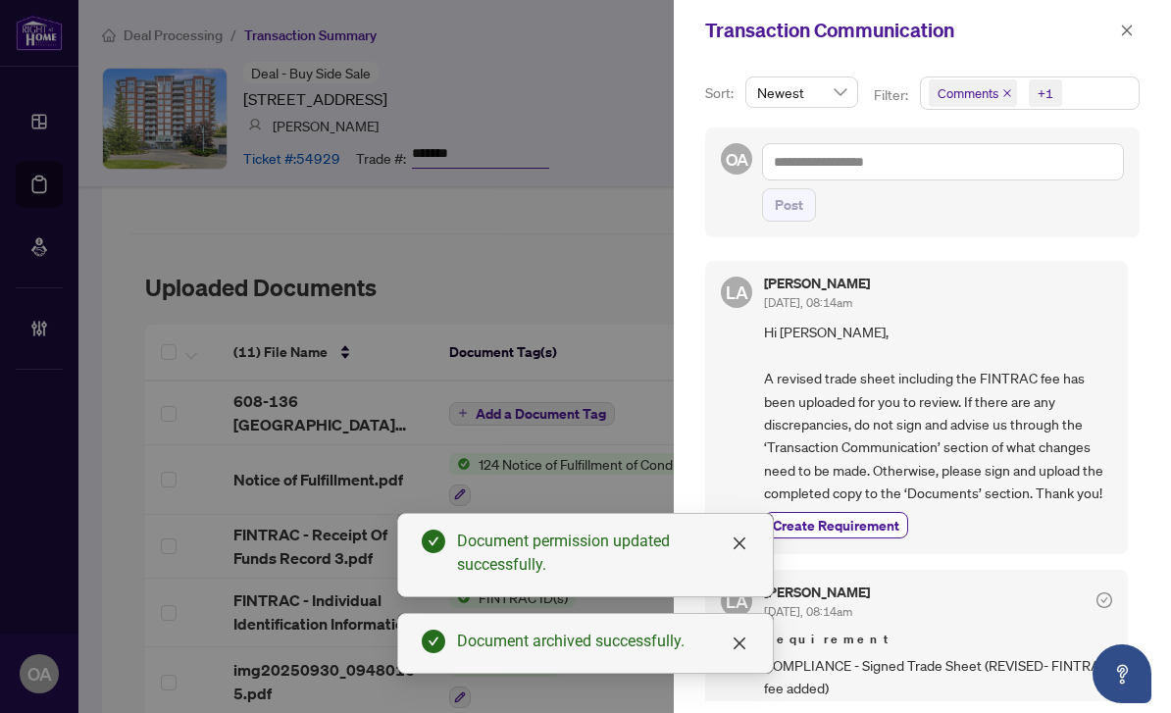
click at [1003, 93] on icon "close" at bounding box center [1007, 93] width 10 height 10
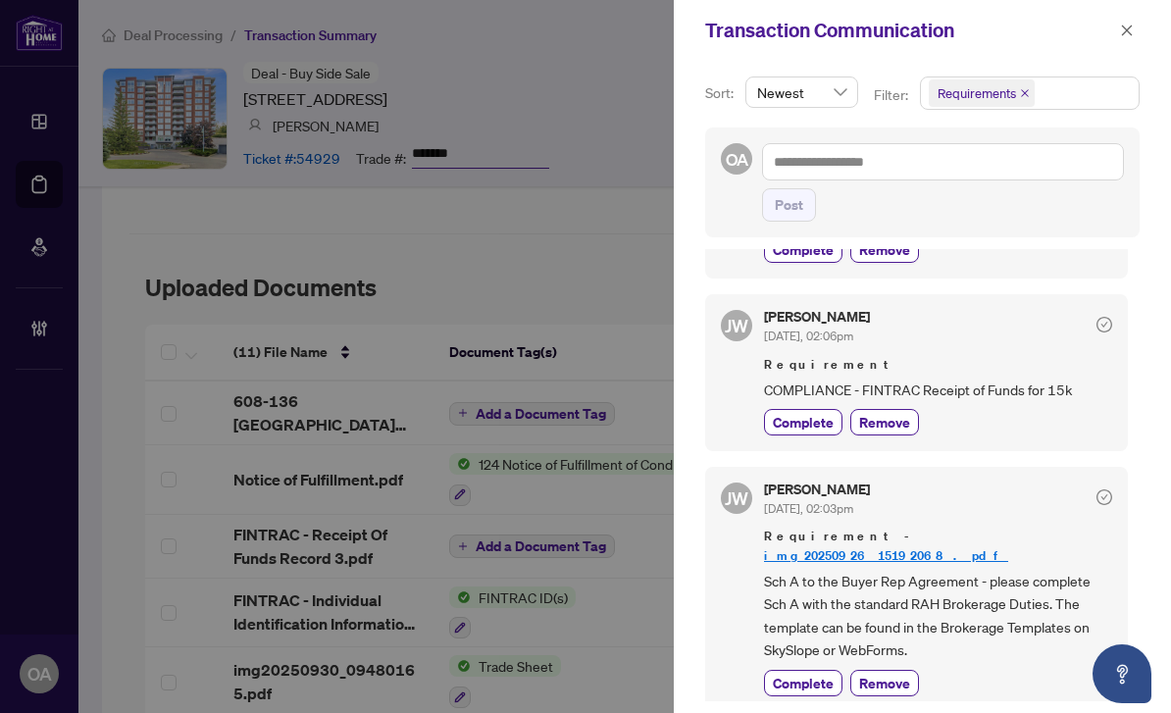
scroll to position [531, 0]
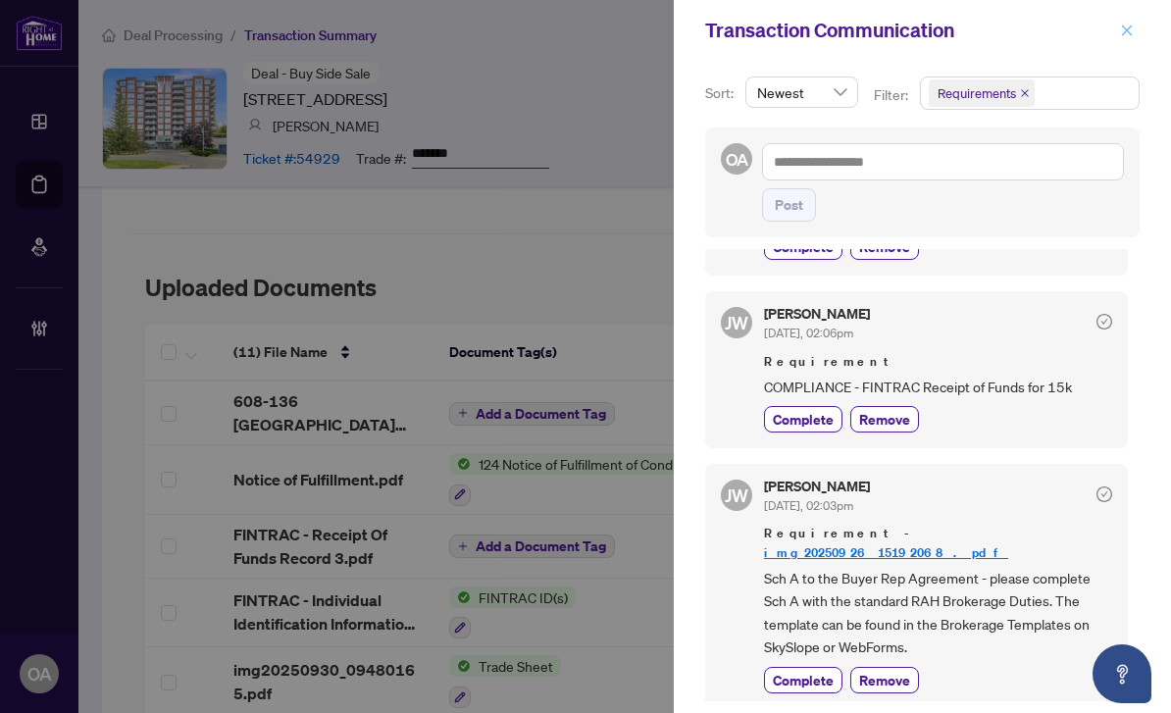
click at [1129, 38] on span "button" at bounding box center [1127, 30] width 14 height 31
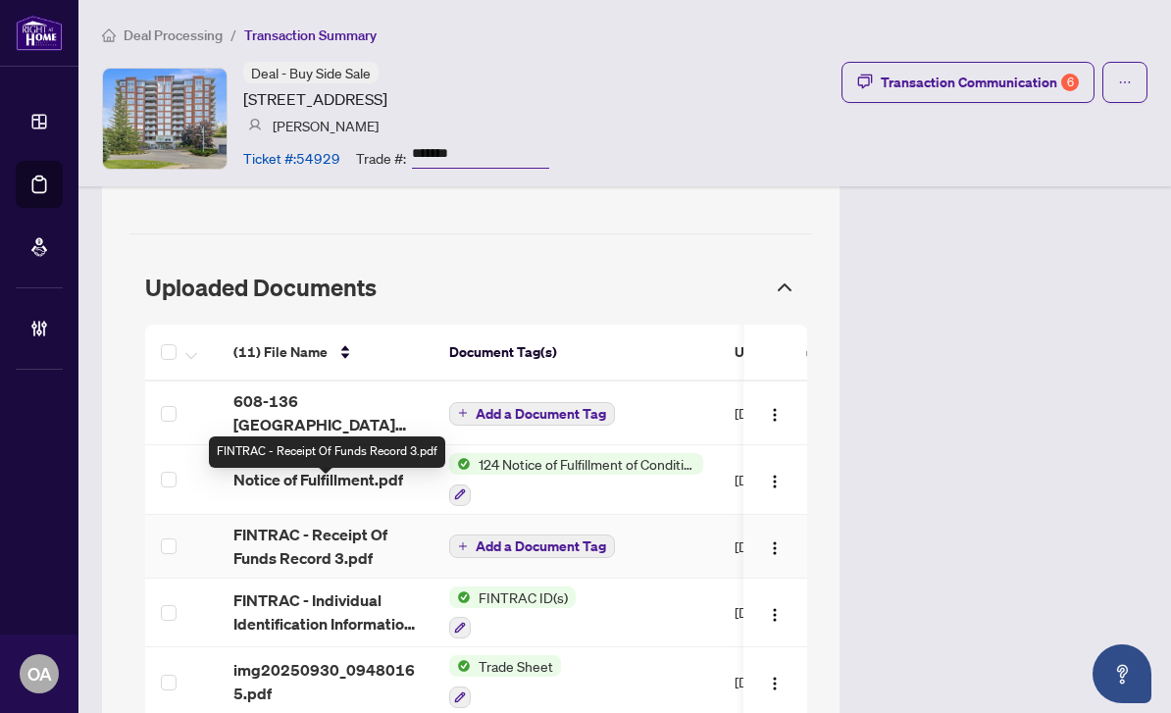
click at [331, 523] on span "FINTRAC - Receipt Of Funds Record 3.pdf" at bounding box center [325, 546] width 184 height 47
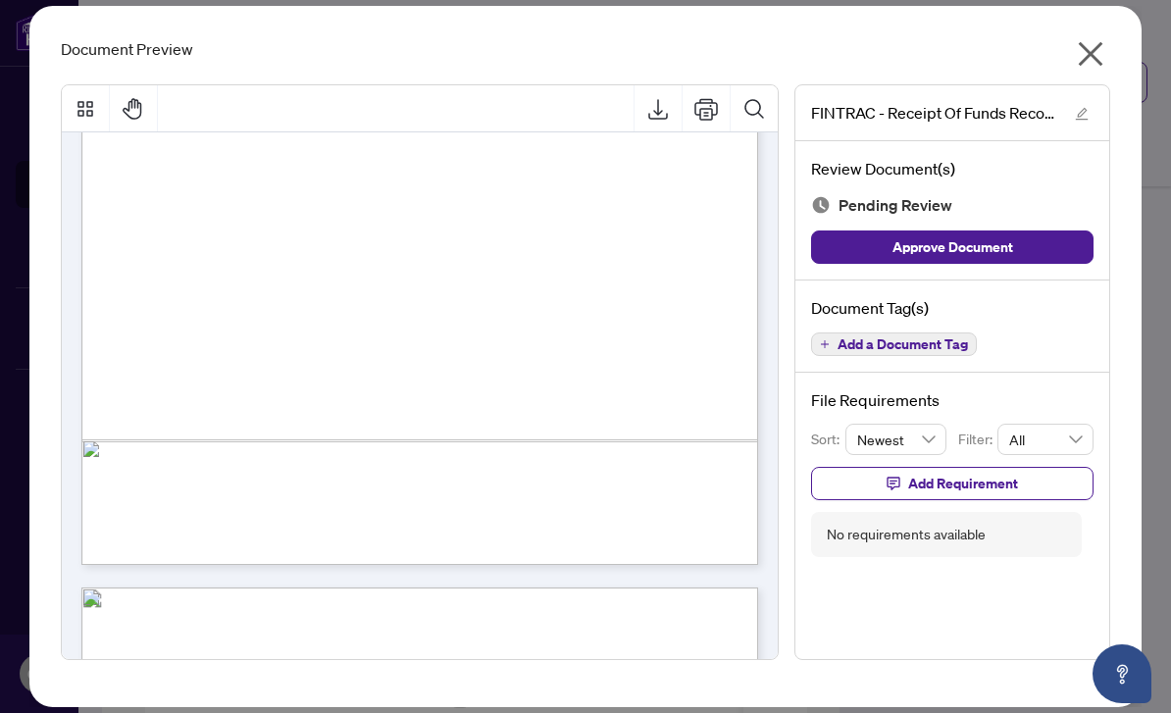
scroll to position [1180, 0]
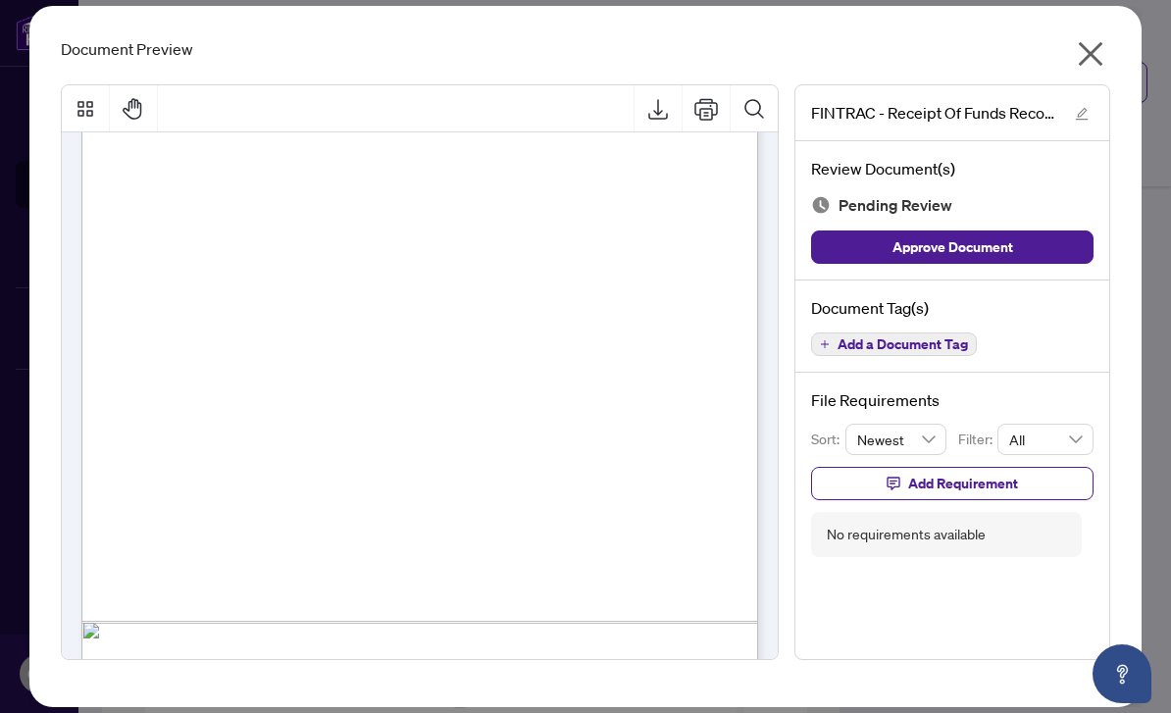
click at [1095, 53] on icon "close" at bounding box center [1091, 54] width 25 height 25
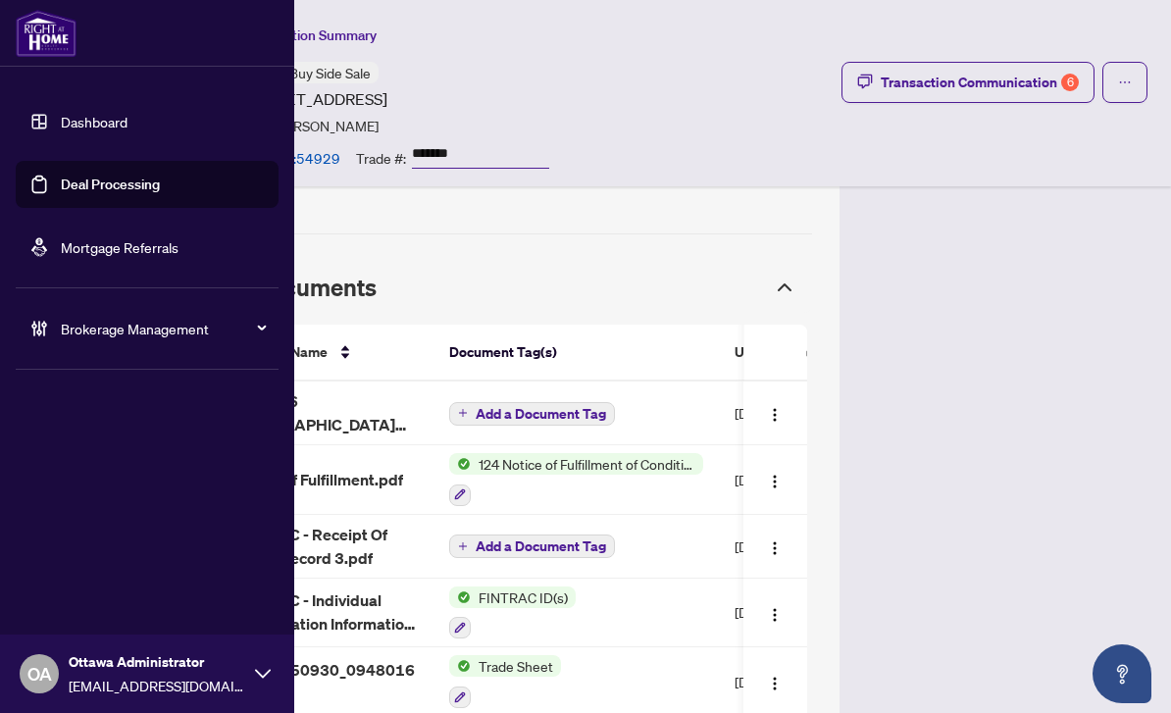
click at [61, 179] on link "Deal Processing" at bounding box center [110, 185] width 99 height 18
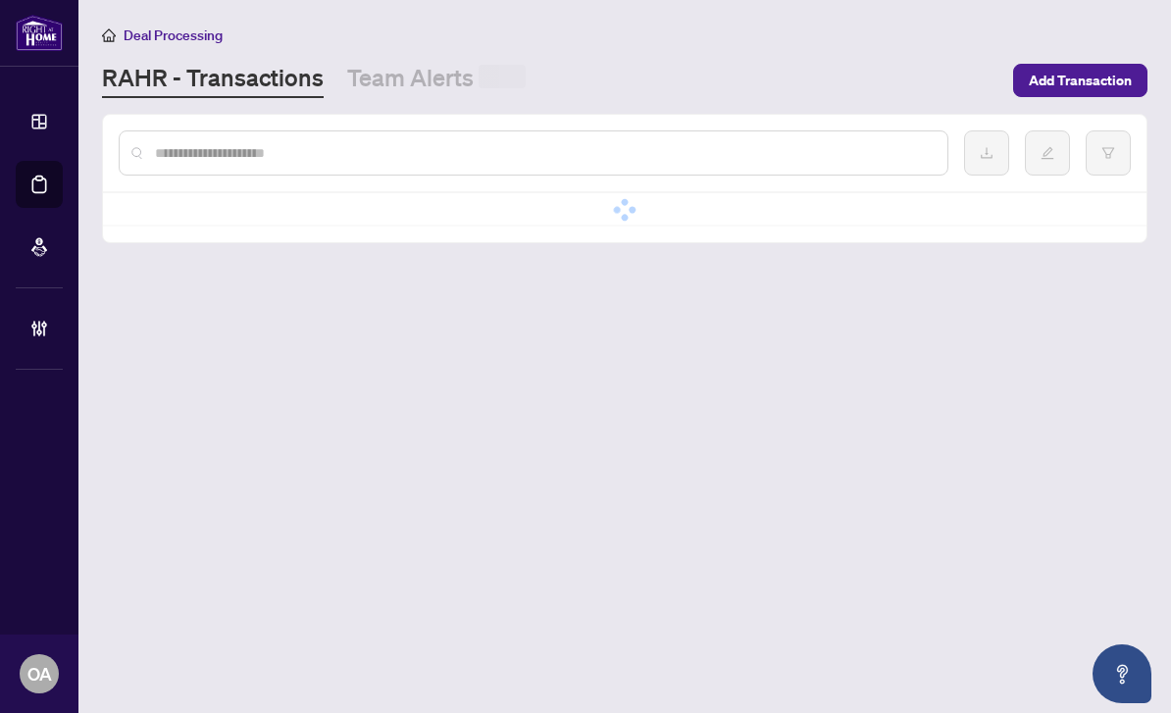
click at [307, 122] on div at bounding box center [624, 153] width 1043 height 76
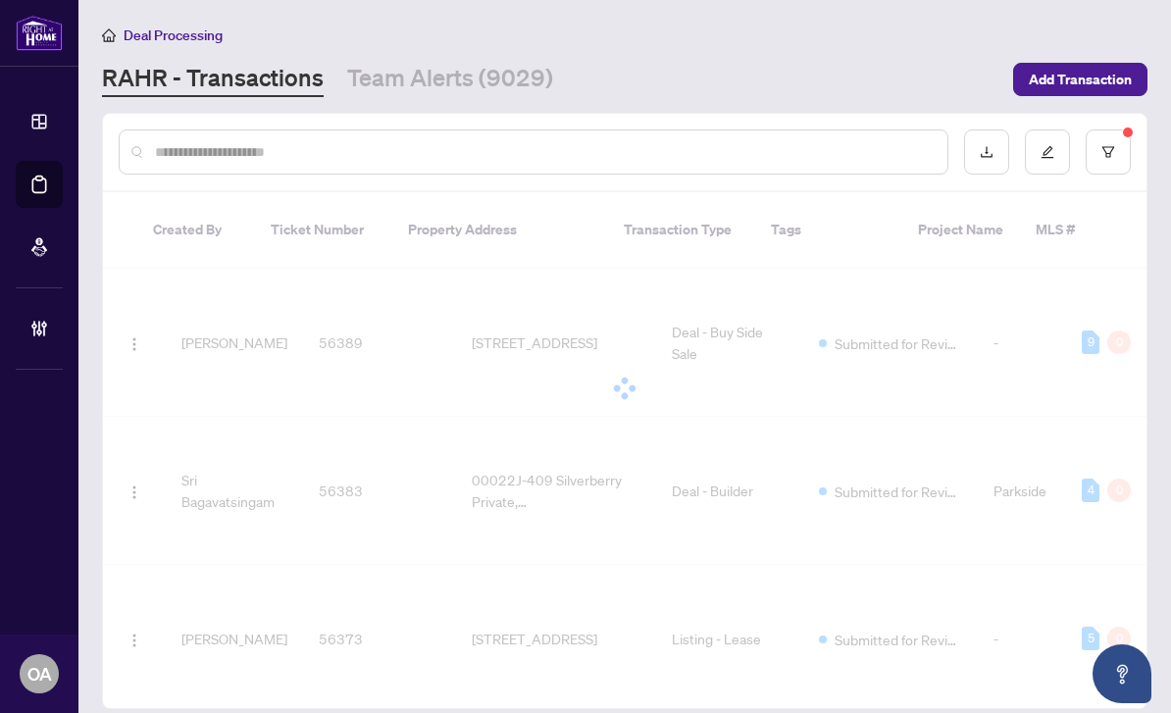
click at [257, 147] on input "text" at bounding box center [543, 152] width 777 height 22
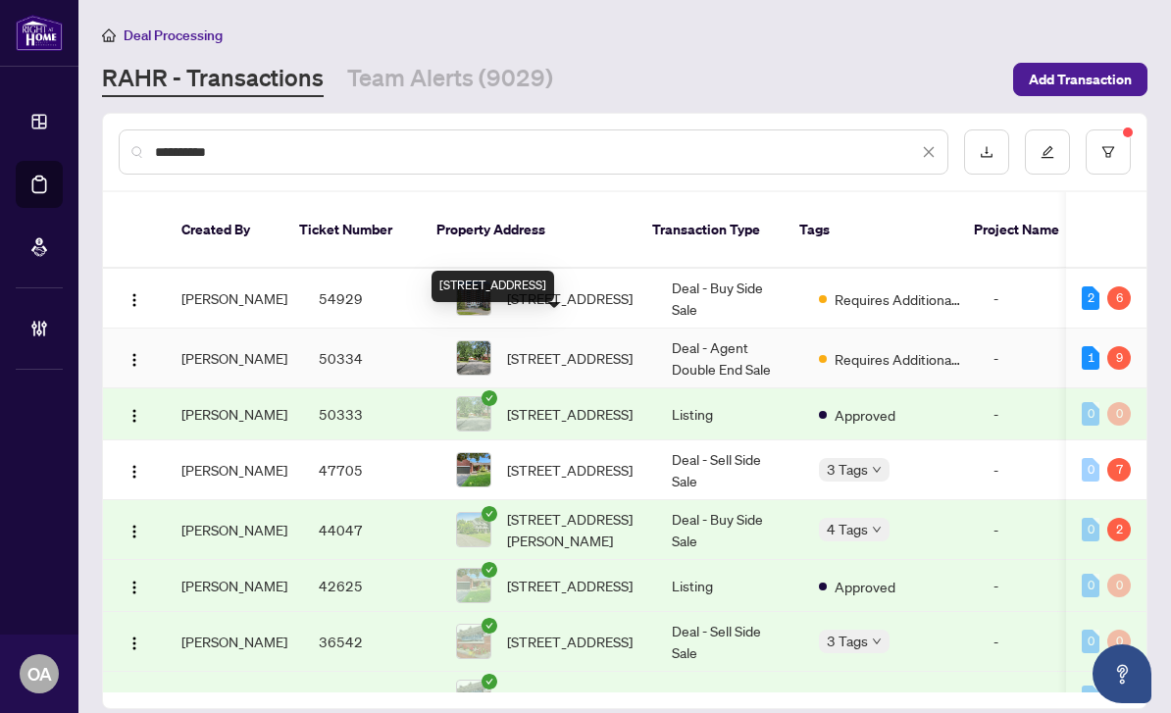
type input "**********"
click at [525, 347] on span "40 Kettering Private, Ottawa, Ontario K1V 0X8, Canada" at bounding box center [570, 358] width 126 height 22
click at [555, 347] on span "40 Kettering Private, Ottawa, Ontario K1V 0X8, Canada" at bounding box center [570, 358] width 126 height 22
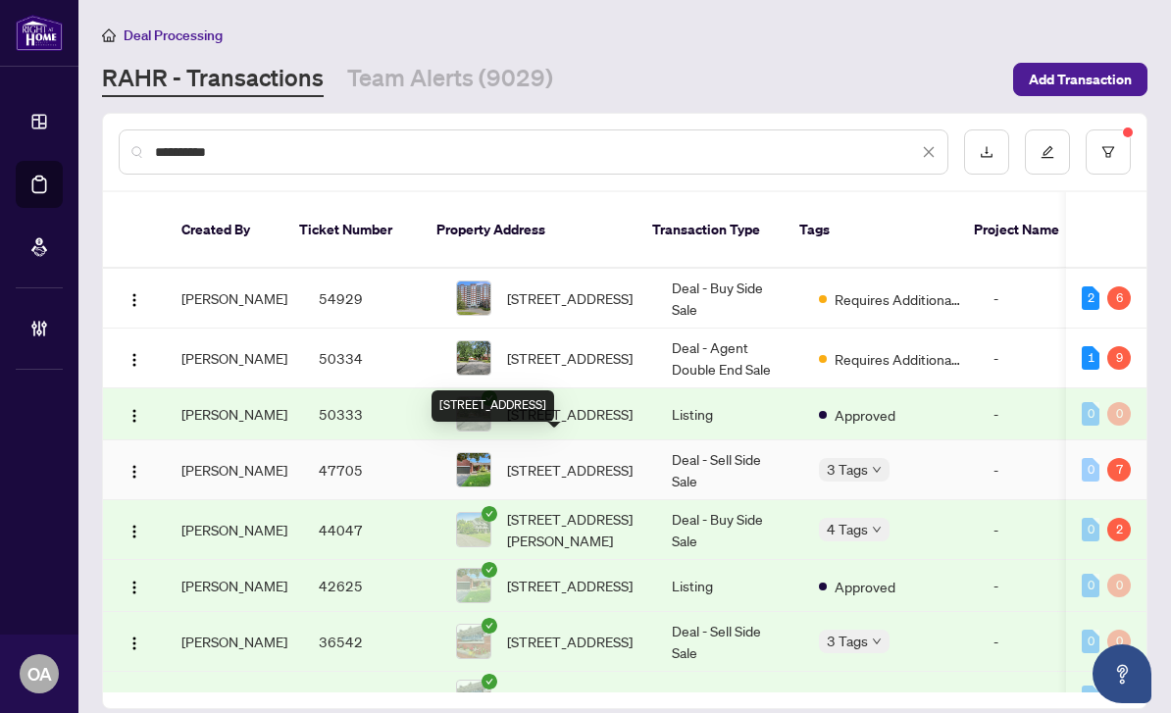
click at [549, 459] on span "[STREET_ADDRESS]" at bounding box center [570, 470] width 126 height 22
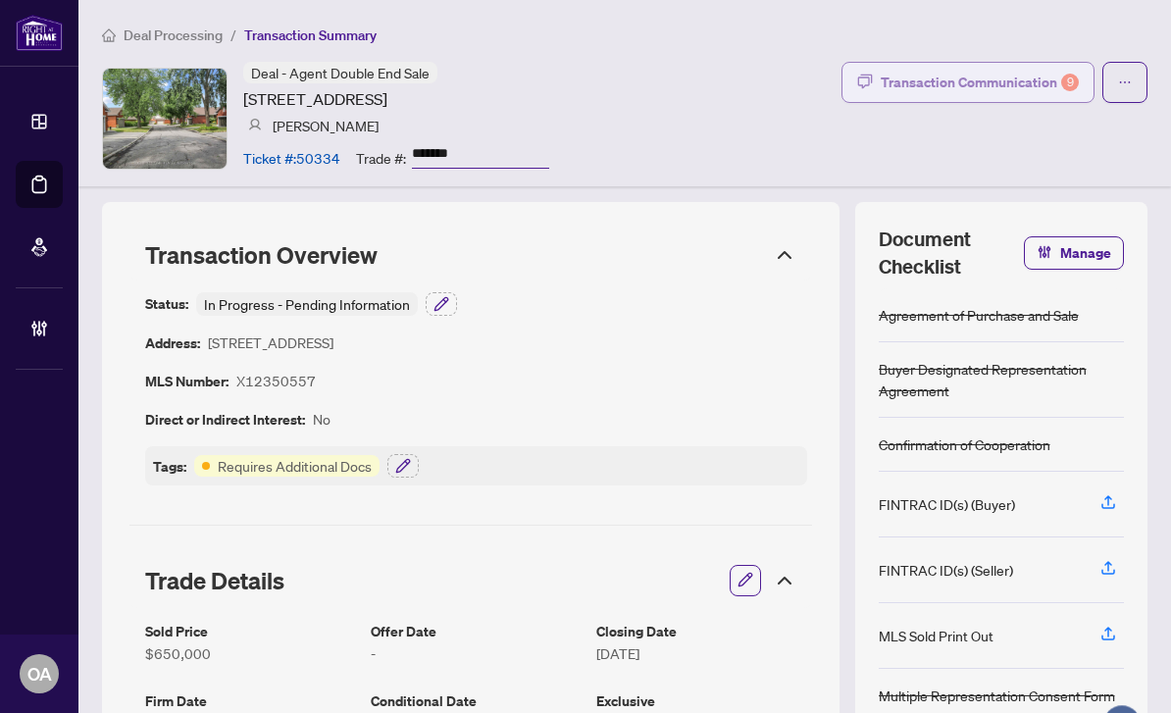
click at [1053, 89] on div "Transaction Communication 9" at bounding box center [979, 82] width 198 height 31
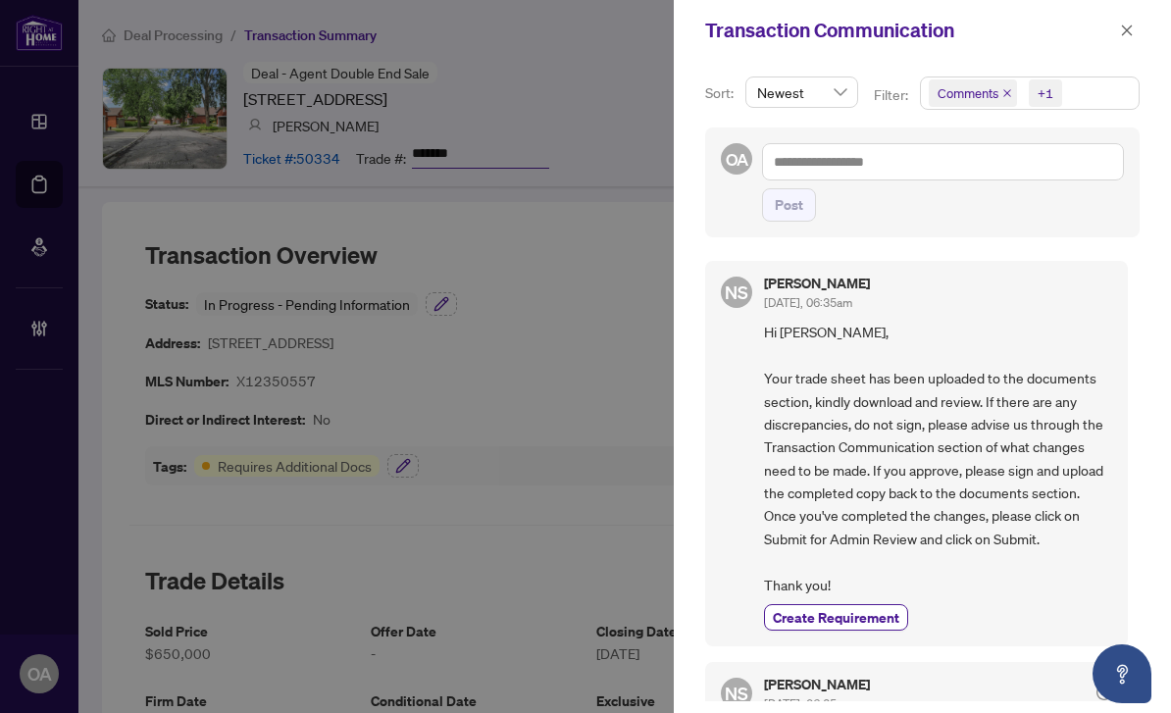
click at [1005, 91] on icon "close" at bounding box center [1007, 93] width 10 height 10
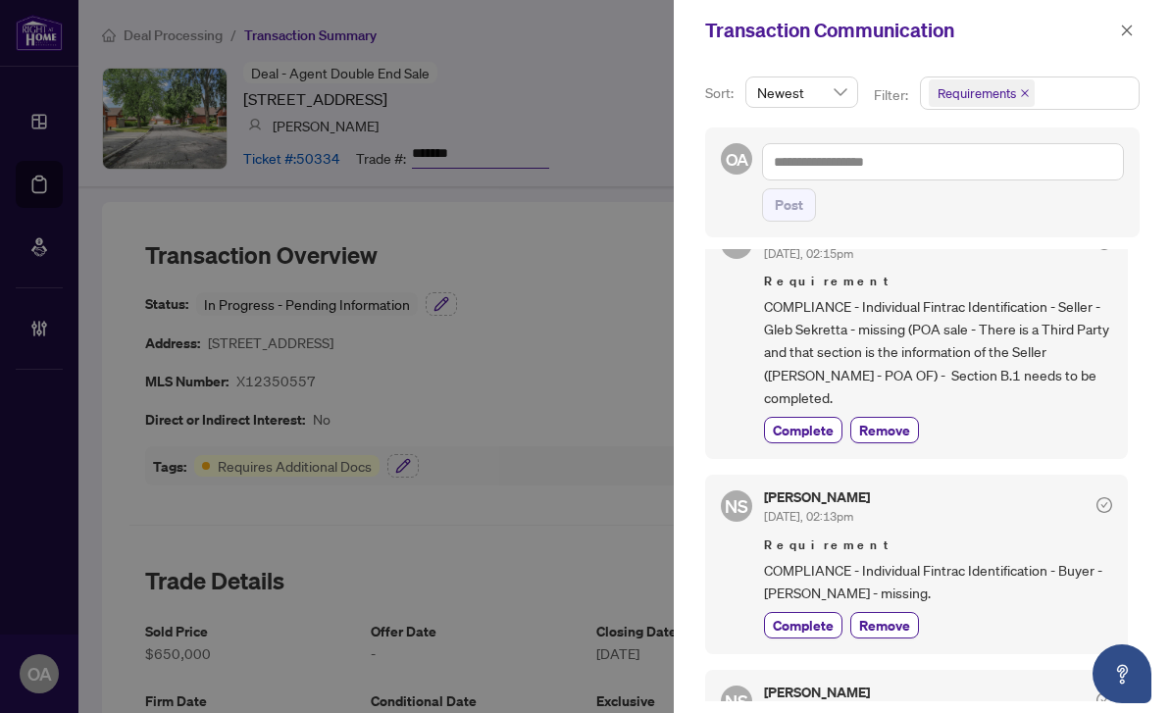
scroll to position [769, 0]
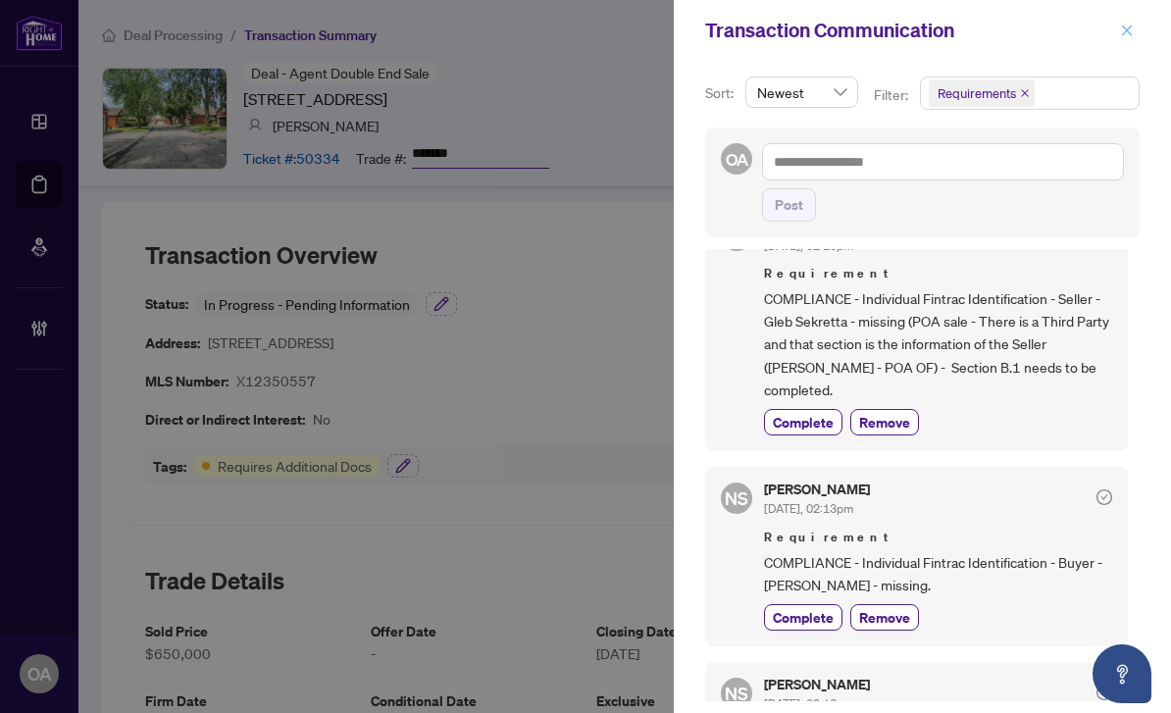
click at [1131, 31] on icon "close" at bounding box center [1127, 31] width 14 height 14
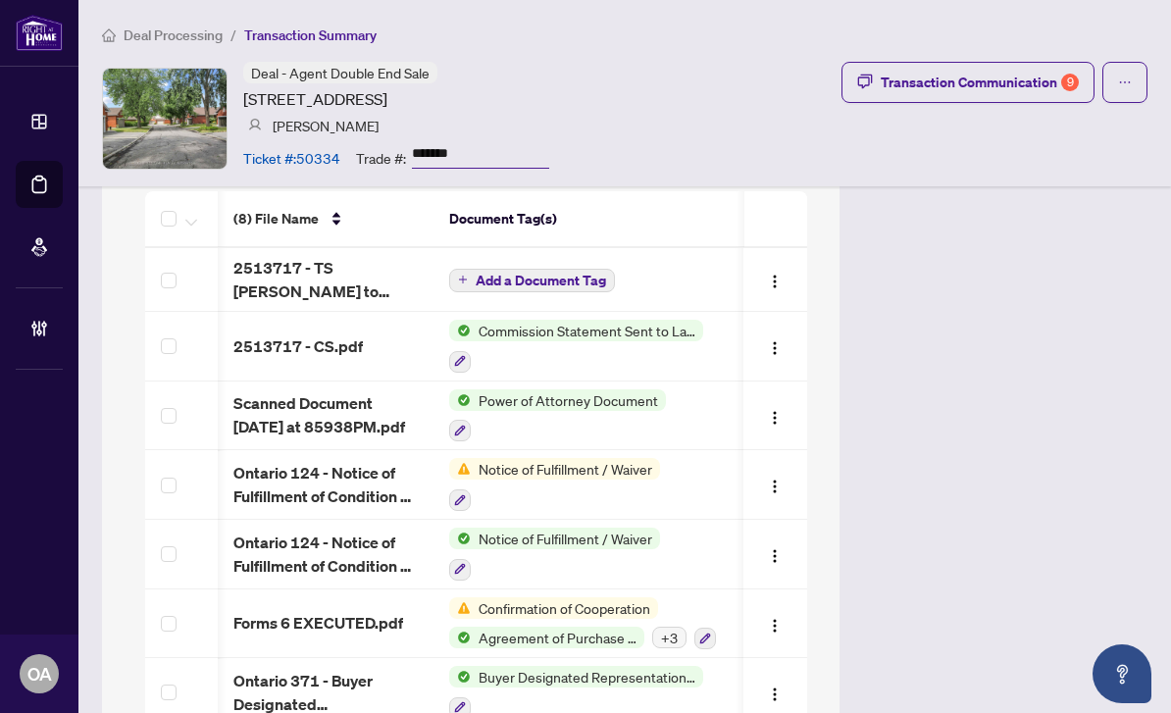
scroll to position [1791, 0]
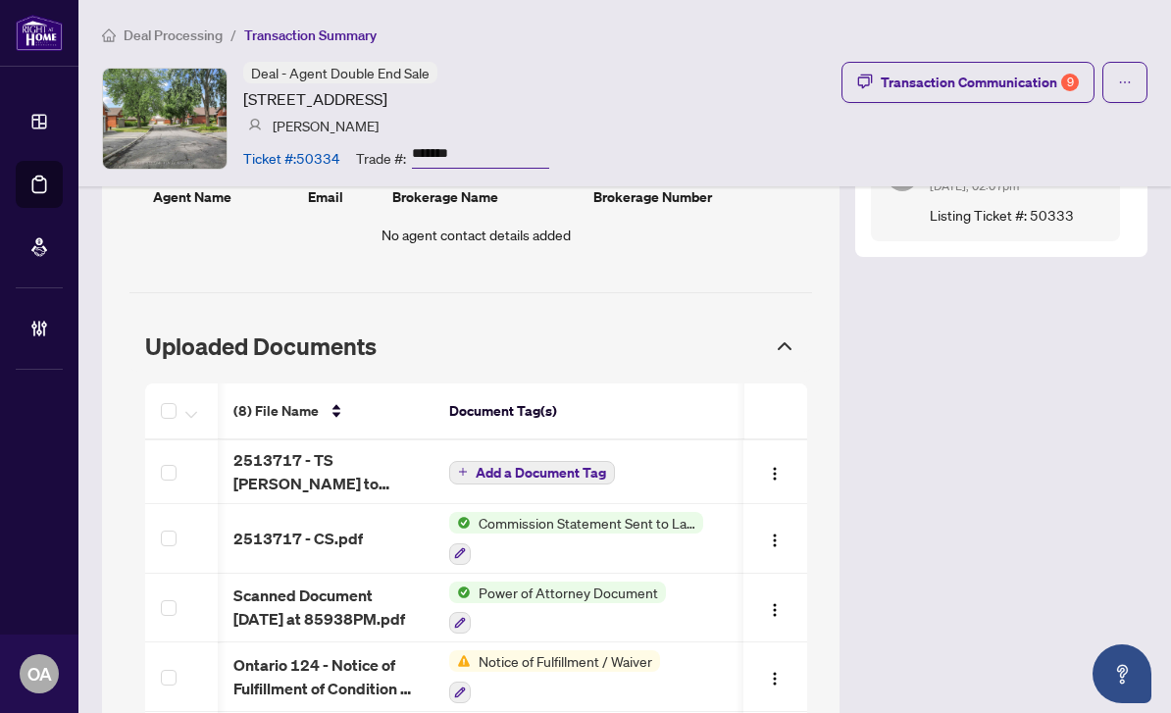
click at [784, 334] on icon at bounding box center [785, 346] width 24 height 24
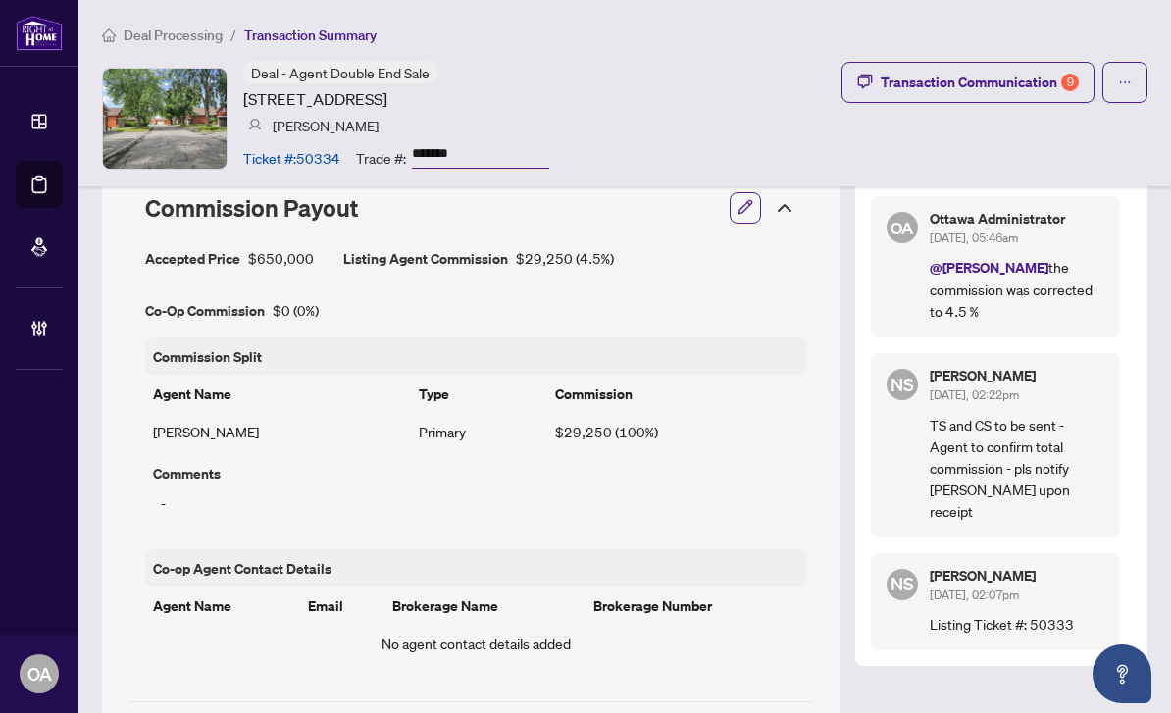
scroll to position [63, 0]
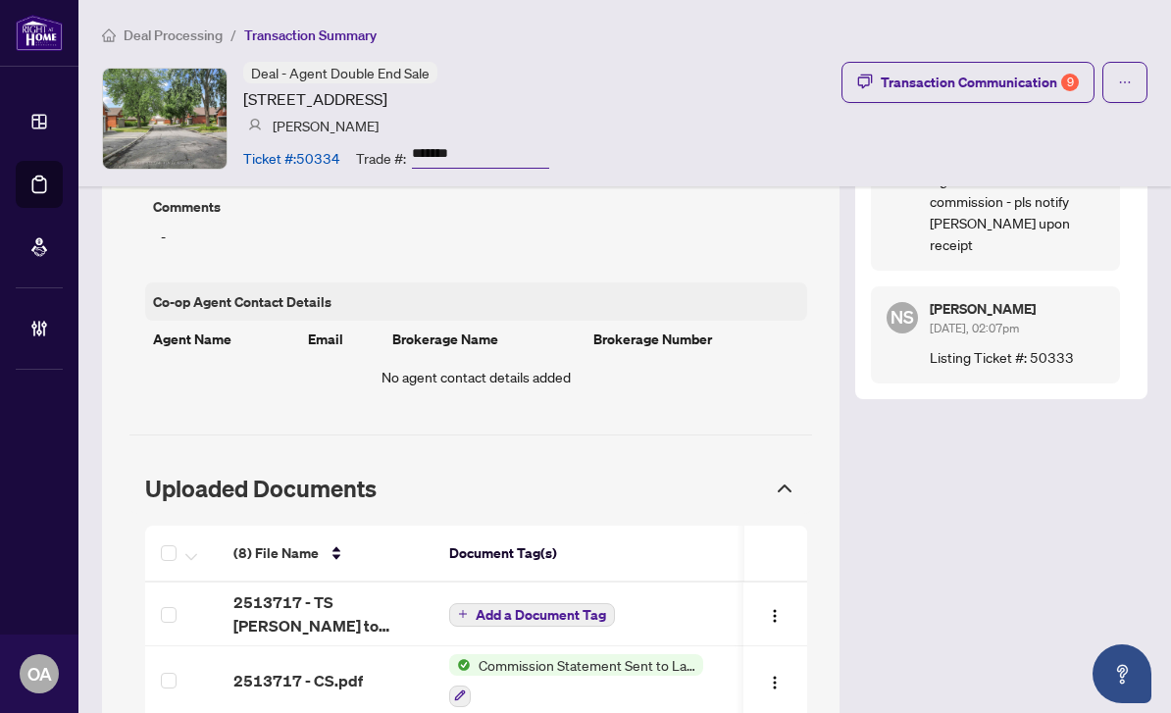
scroll to position [1650, 0]
click at [779, 607] on img "button" at bounding box center [776, 615] width 16 height 16
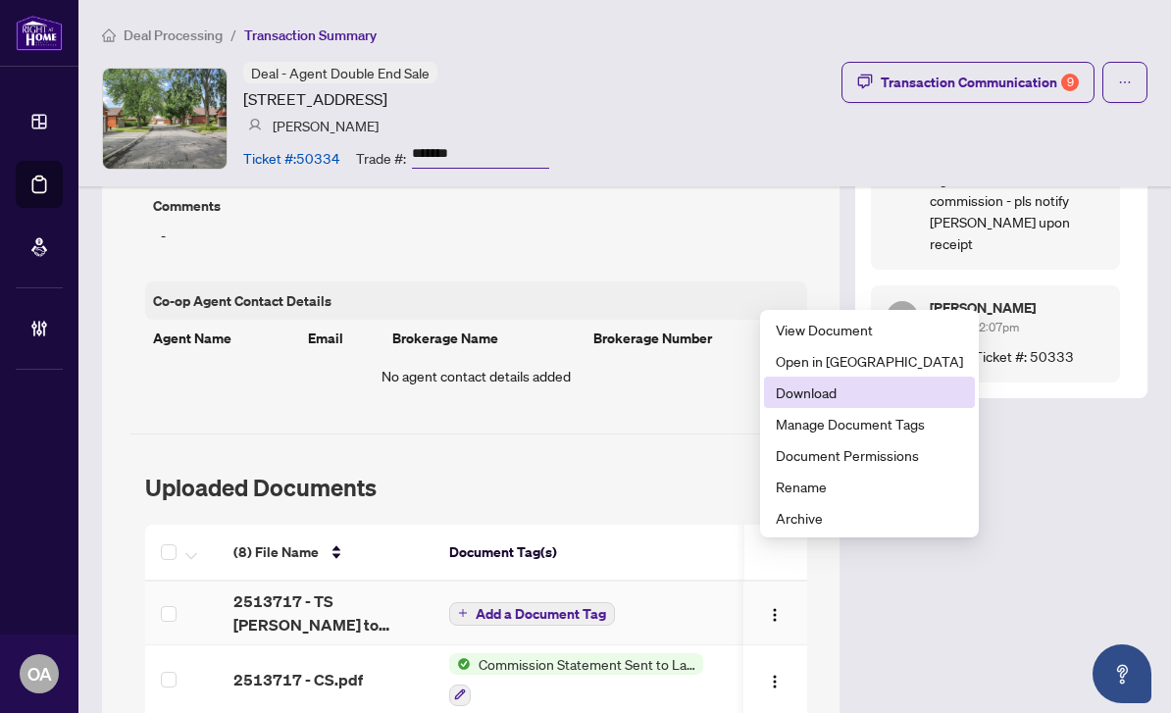
click at [822, 381] on span "Download" at bounding box center [869, 392] width 187 height 22
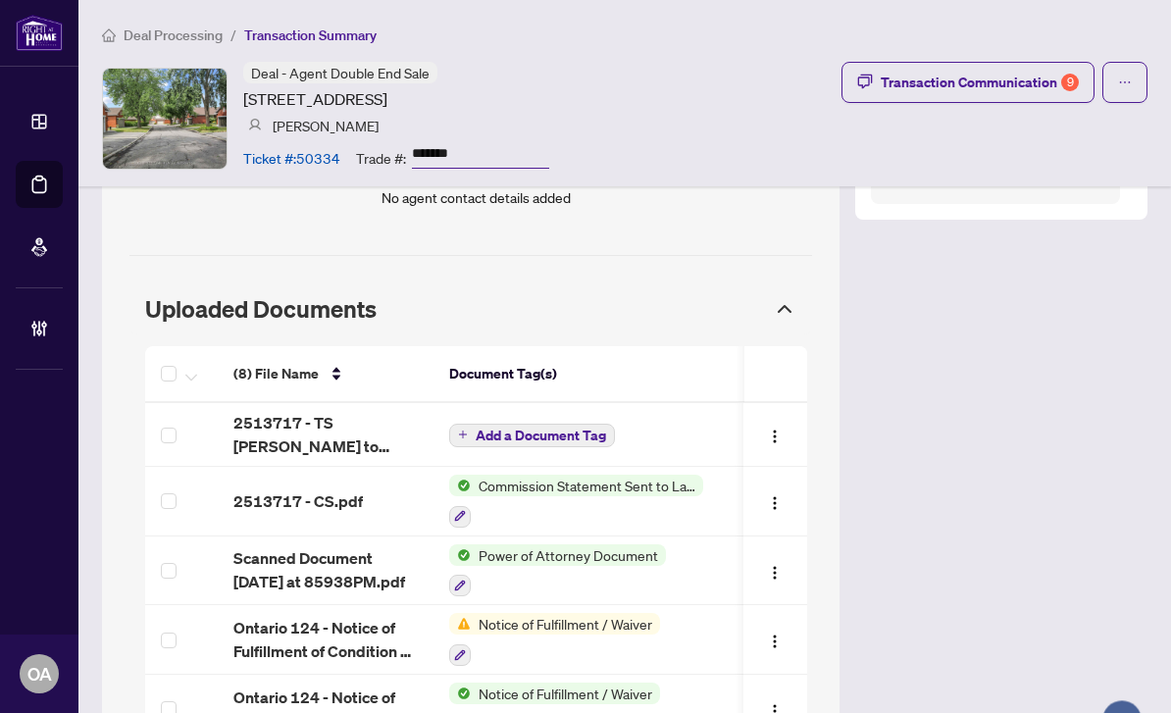
scroll to position [1853, 0]
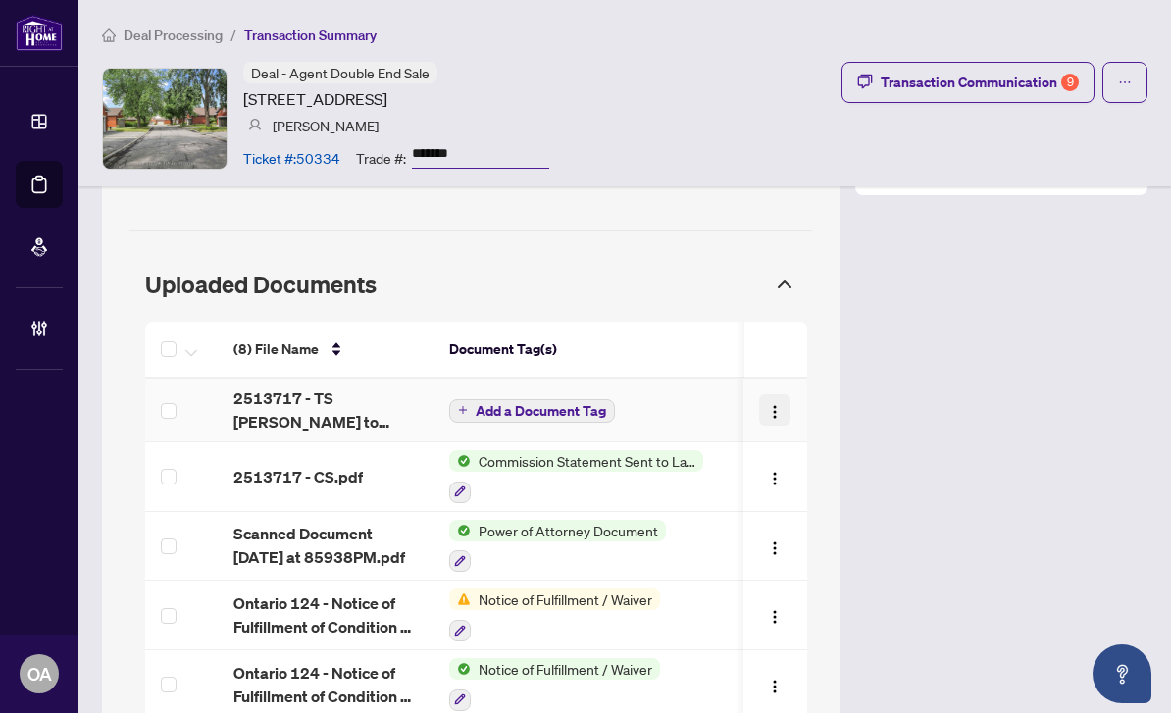
click at [778, 404] on img "button" at bounding box center [776, 412] width 16 height 16
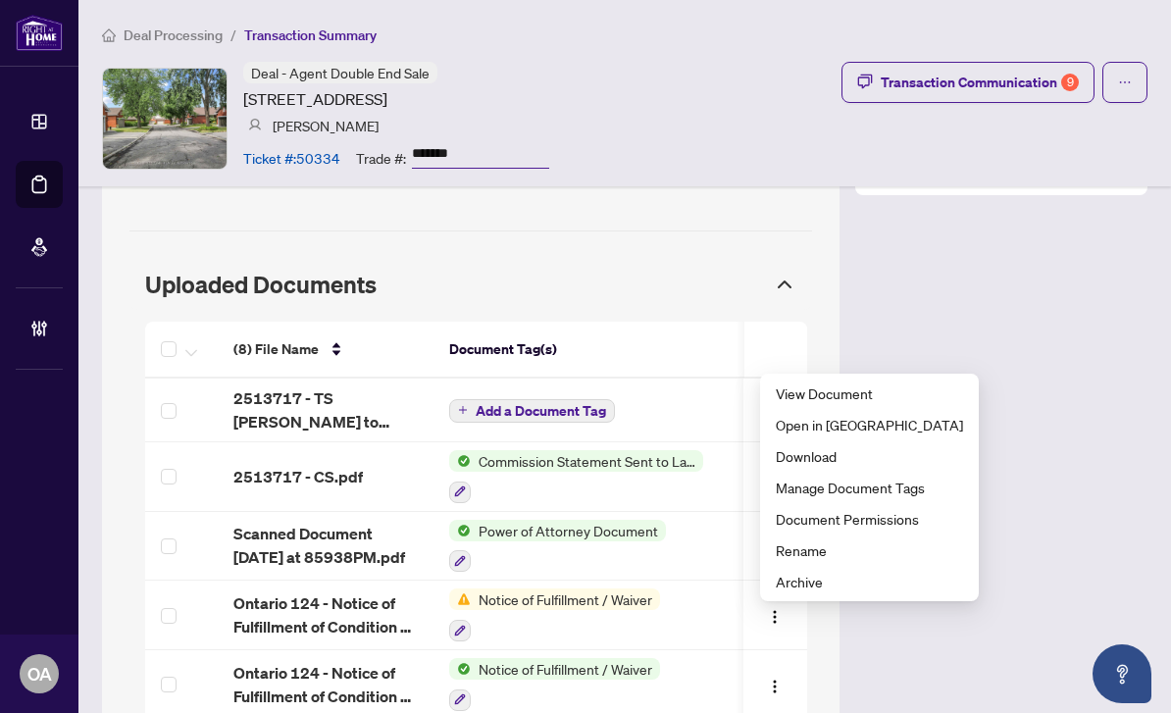
click at [709, 271] on span "Uploaded Documents" at bounding box center [453, 284] width 616 height 27
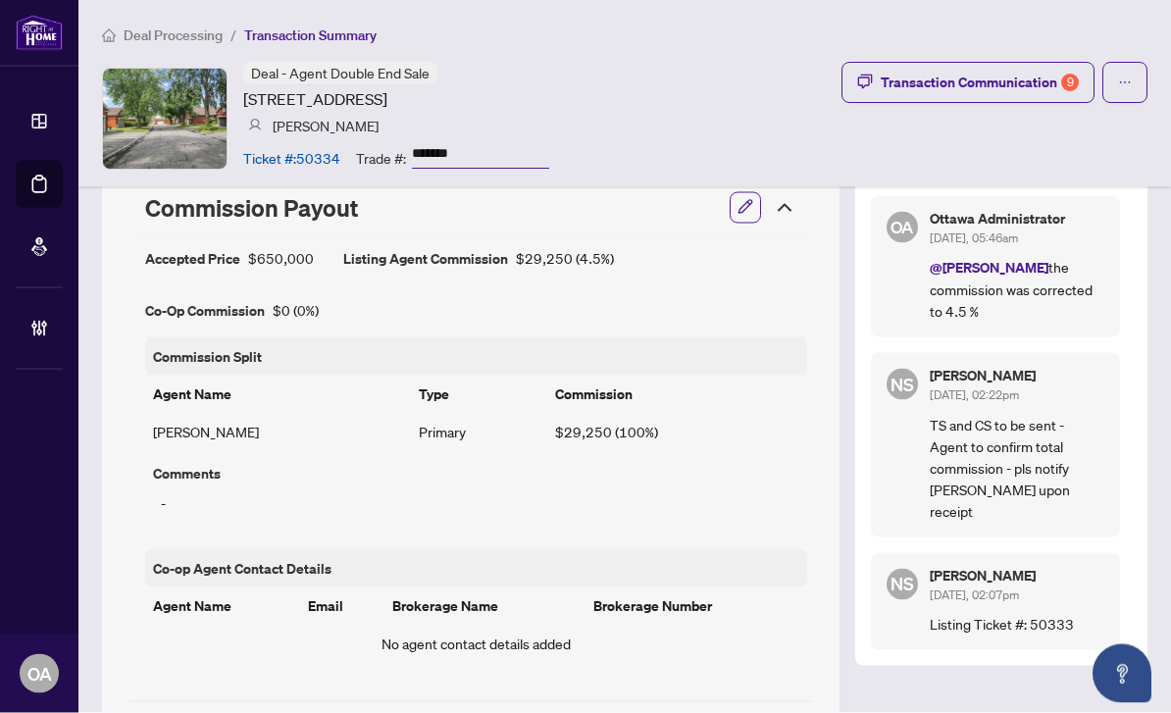
scroll to position [63, 0]
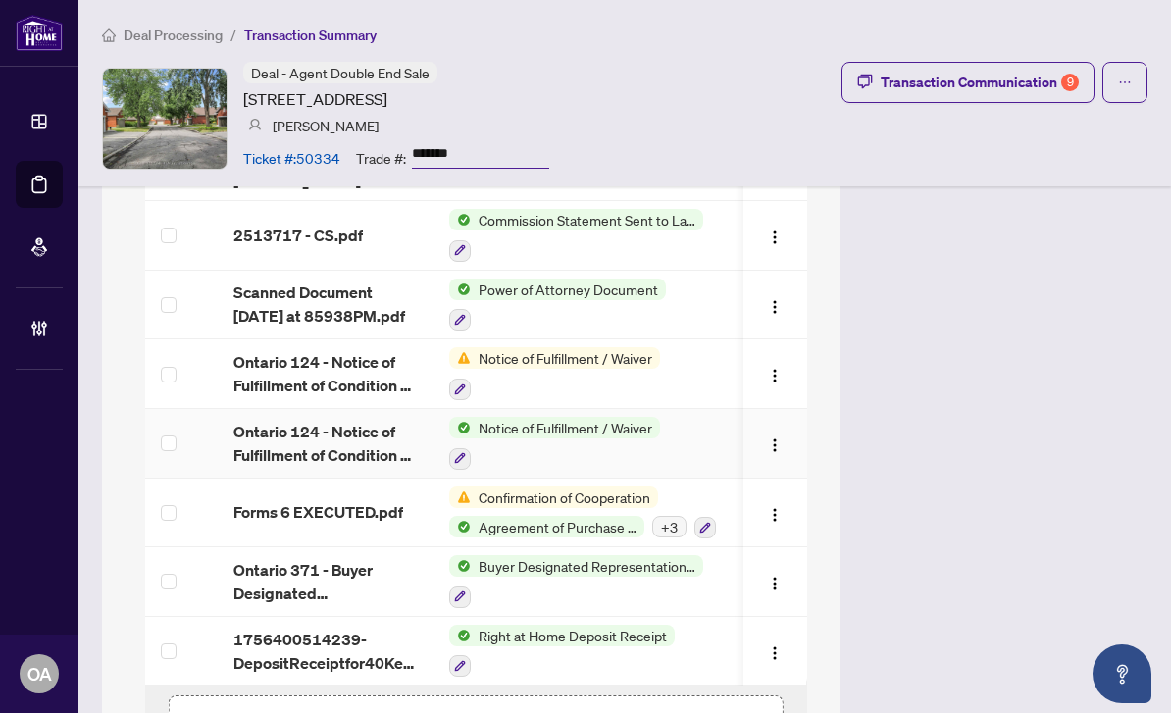
scroll to position [51, 0]
drag, startPoint x: 818, startPoint y: 296, endPoint x: 819, endPoint y: 217, distance: 79.4
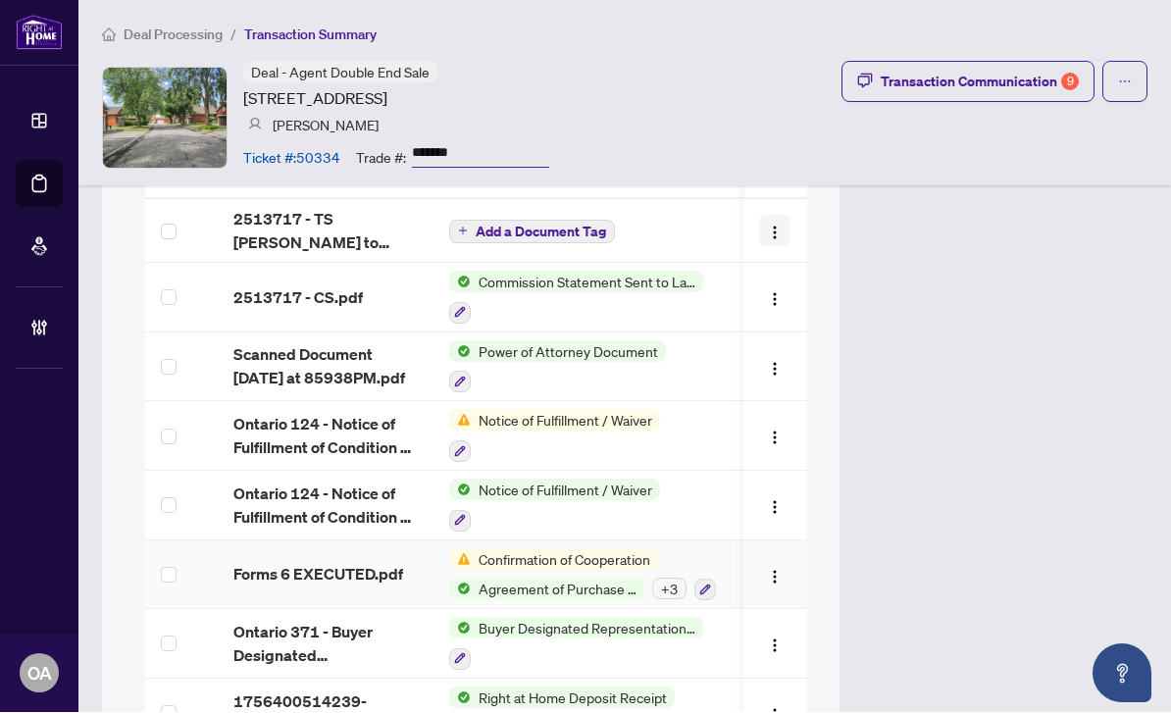
scroll to position [0, 0]
click at [1136, 80] on button "button" at bounding box center [1124, 82] width 45 height 41
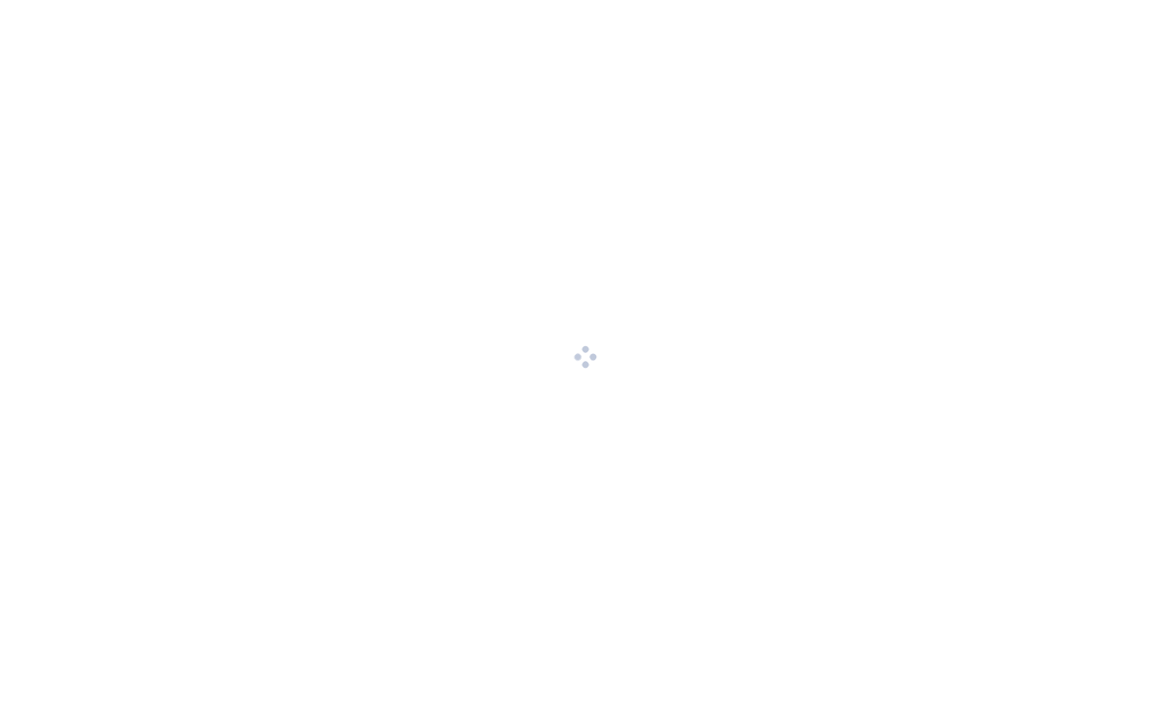
scroll to position [51, 0]
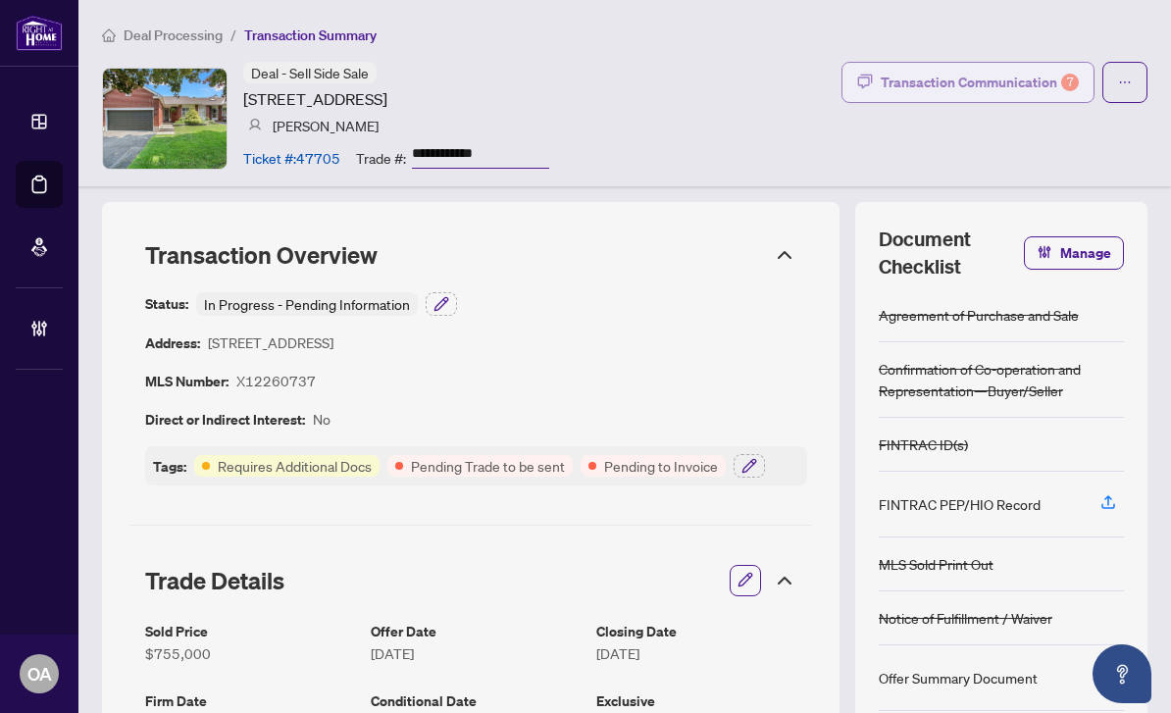
click at [997, 81] on div "Transaction Communication 7" at bounding box center [979, 82] width 198 height 31
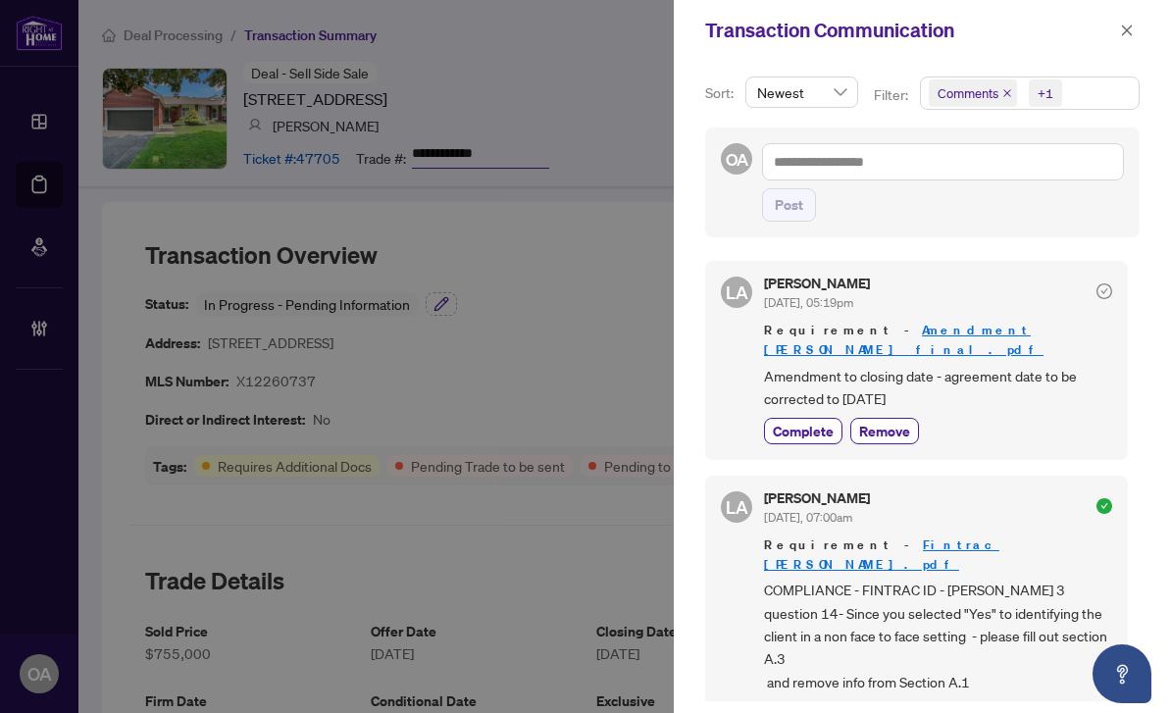
click at [1009, 91] on icon "close" at bounding box center [1007, 93] width 10 height 10
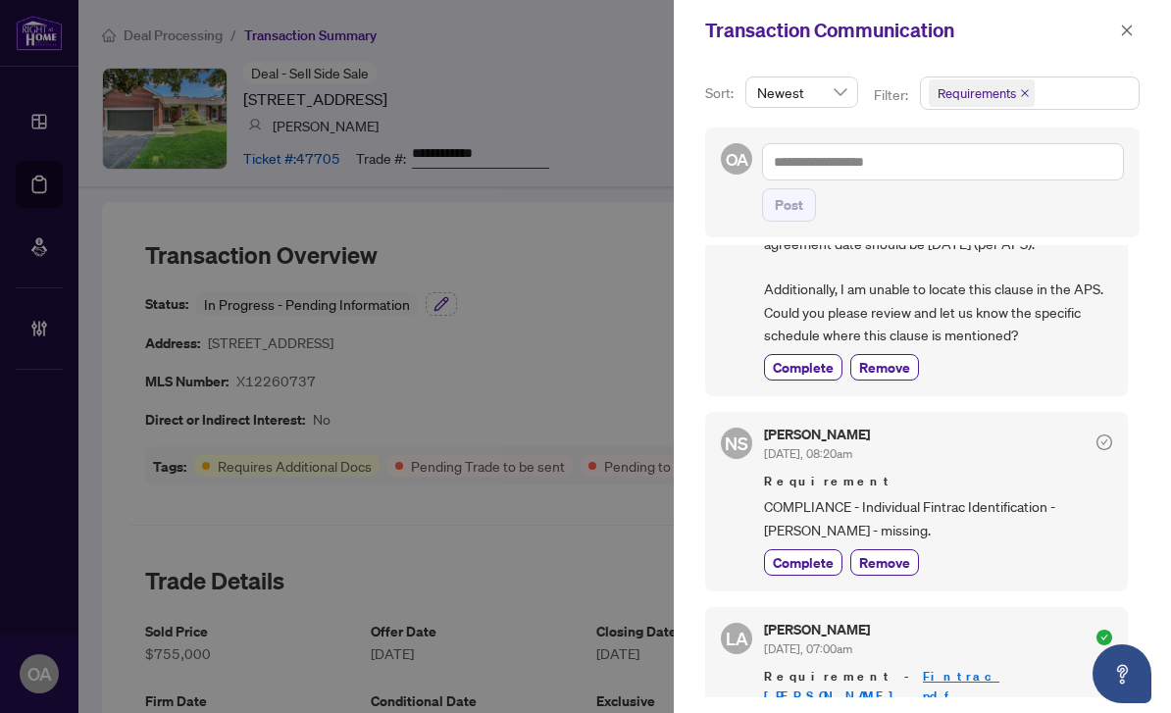
scroll to position [1083, 0]
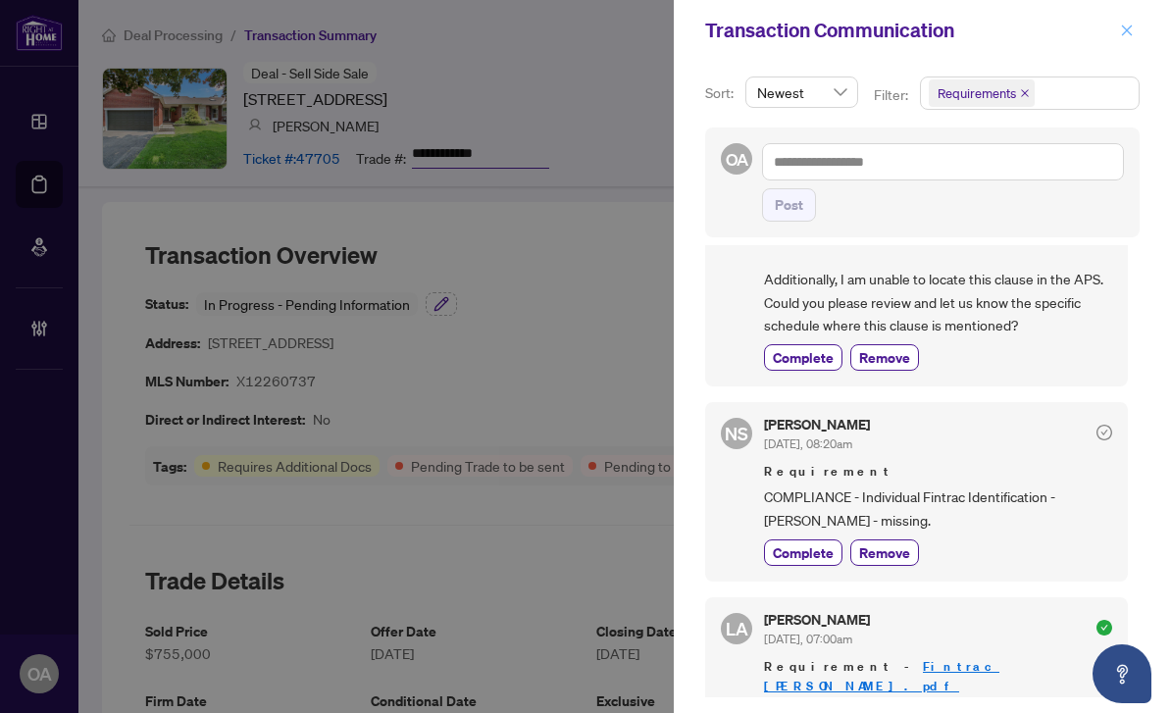
click at [1125, 26] on icon "close" at bounding box center [1127, 31] width 14 height 14
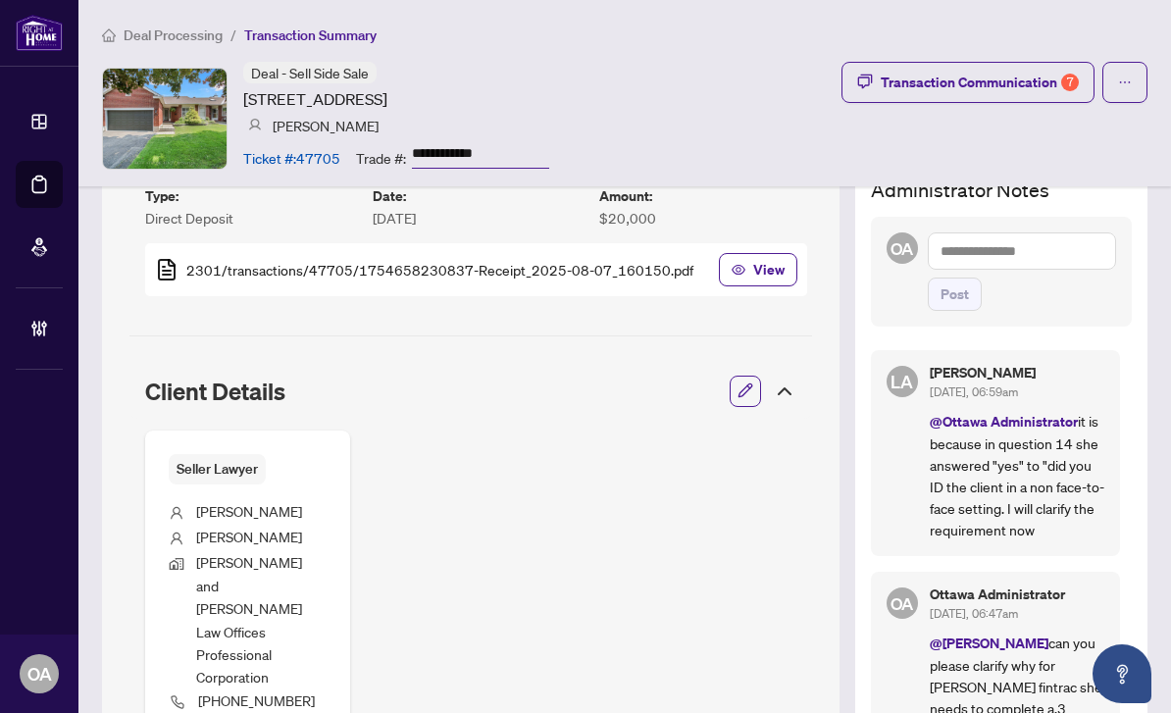
scroll to position [614, 0]
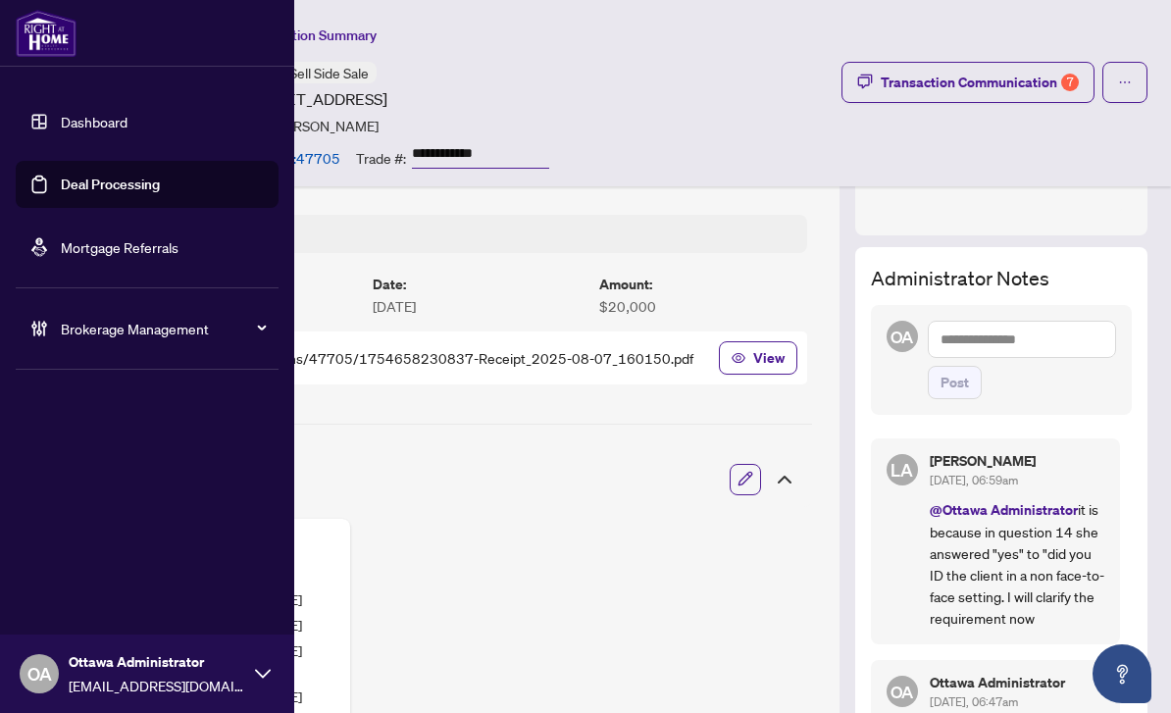
click at [61, 178] on link "Deal Processing" at bounding box center [110, 185] width 99 height 18
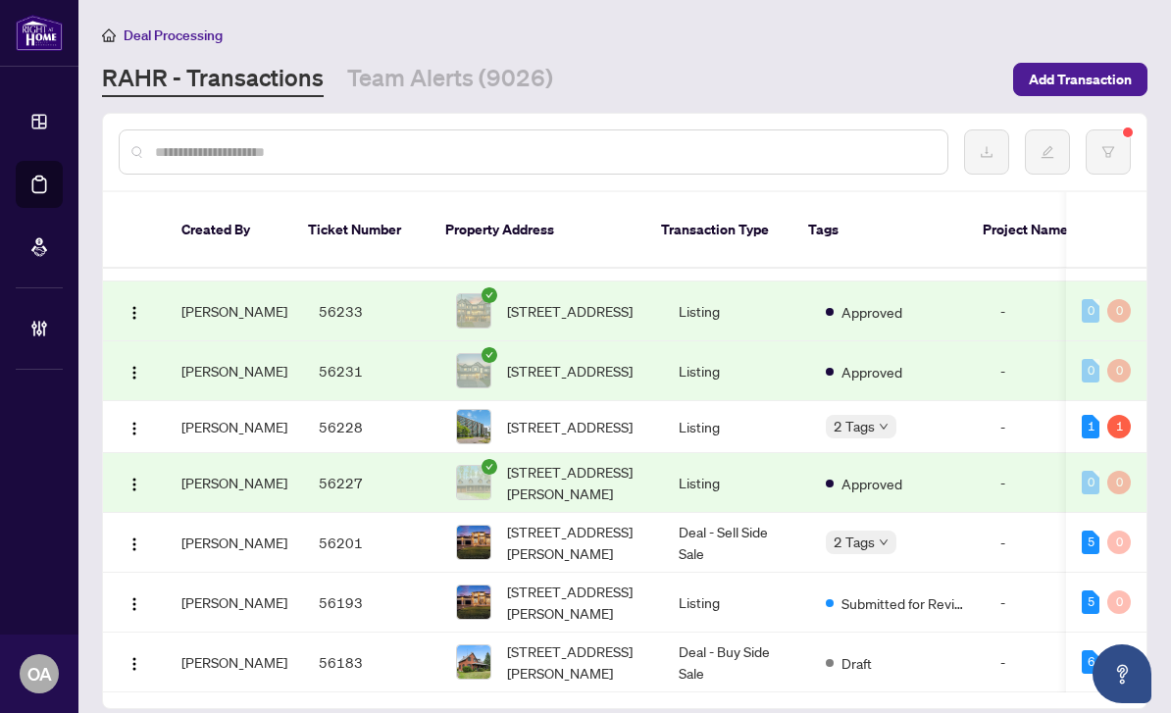
scroll to position [710, 0]
